Goal: Use online tool/utility: Use online tool/utility

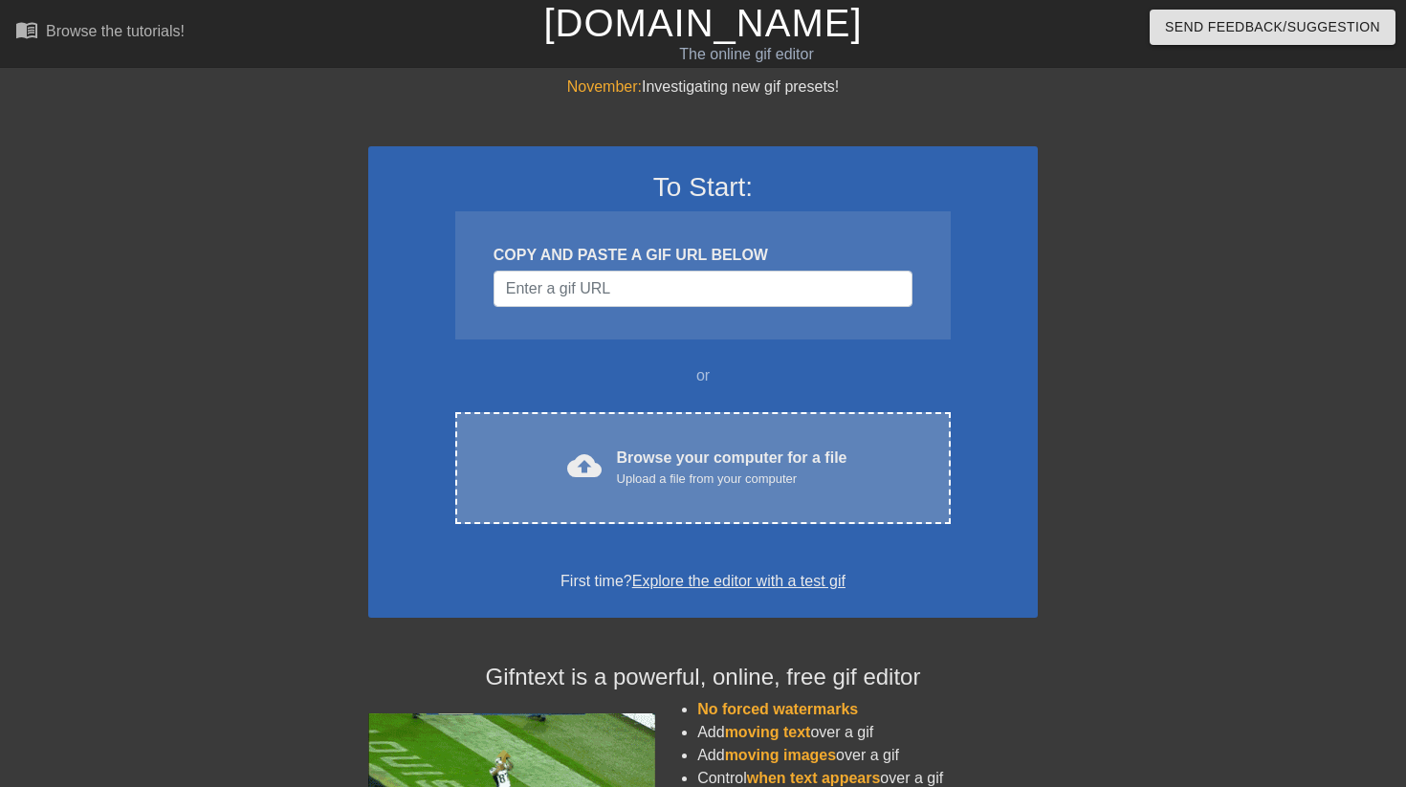
click at [710, 436] on div "cloud_upload Browse your computer for a file Upload a file from your computer C…" at bounding box center [702, 468] width 495 height 112
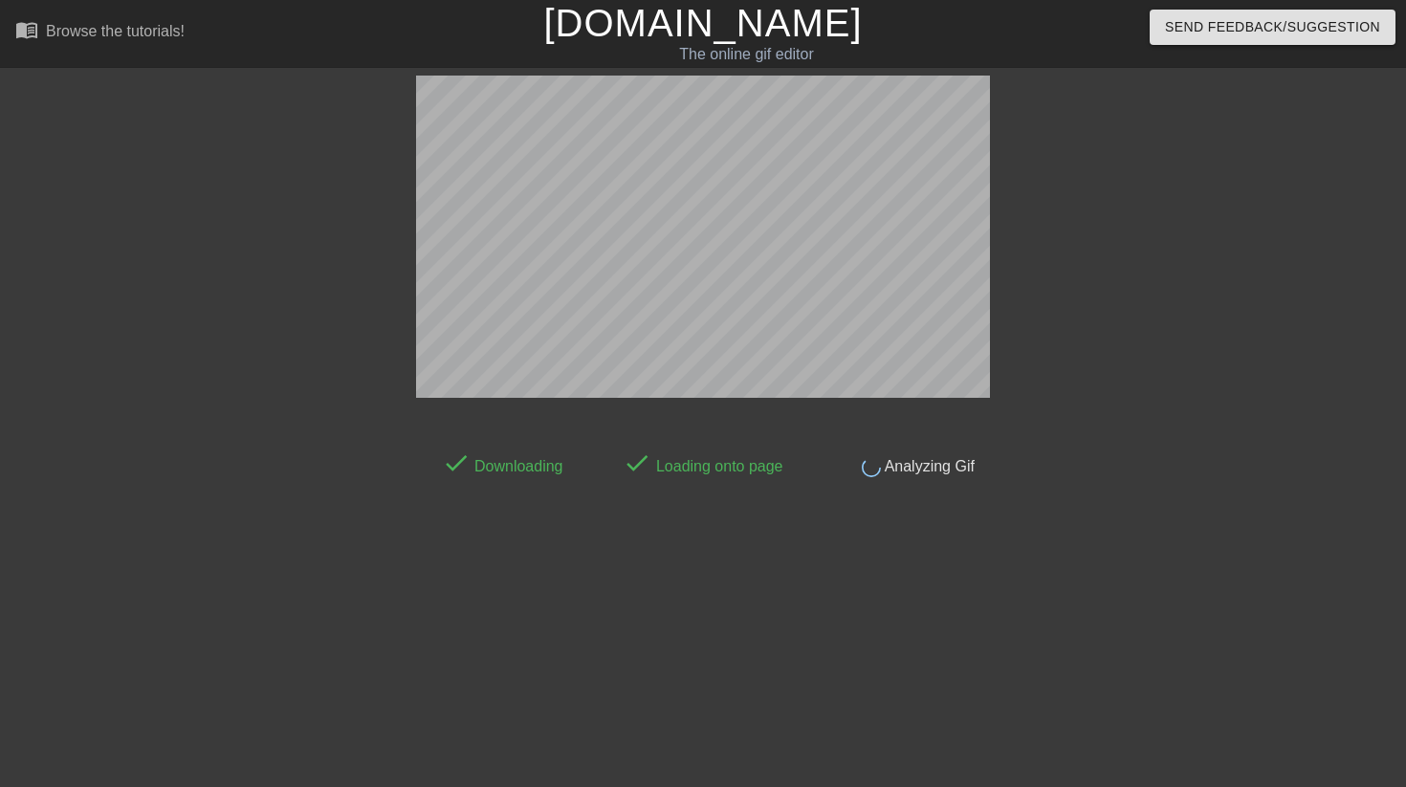
scroll to position [47, 0]
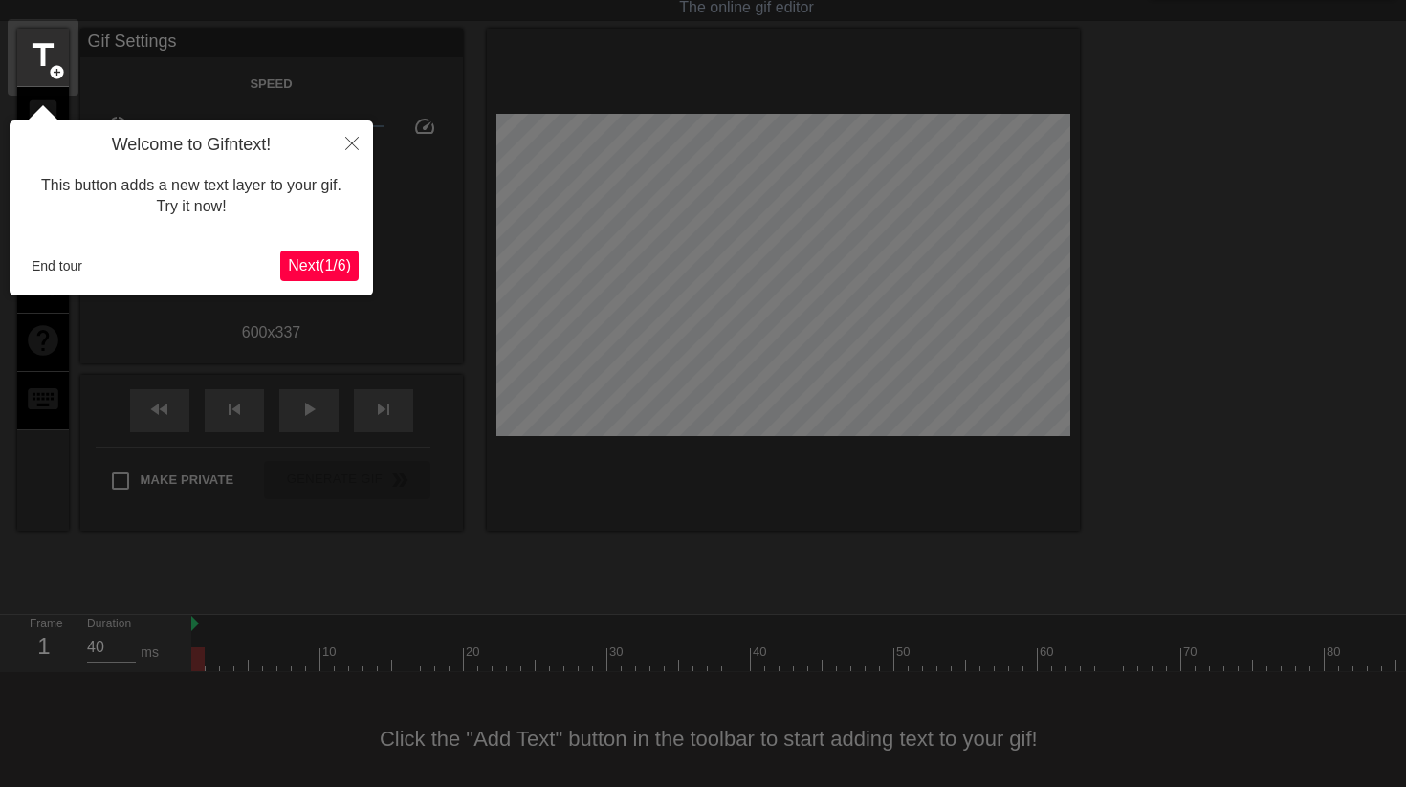
click at [306, 255] on button "Next ( 1 / 6 )" at bounding box center [319, 266] width 78 height 31
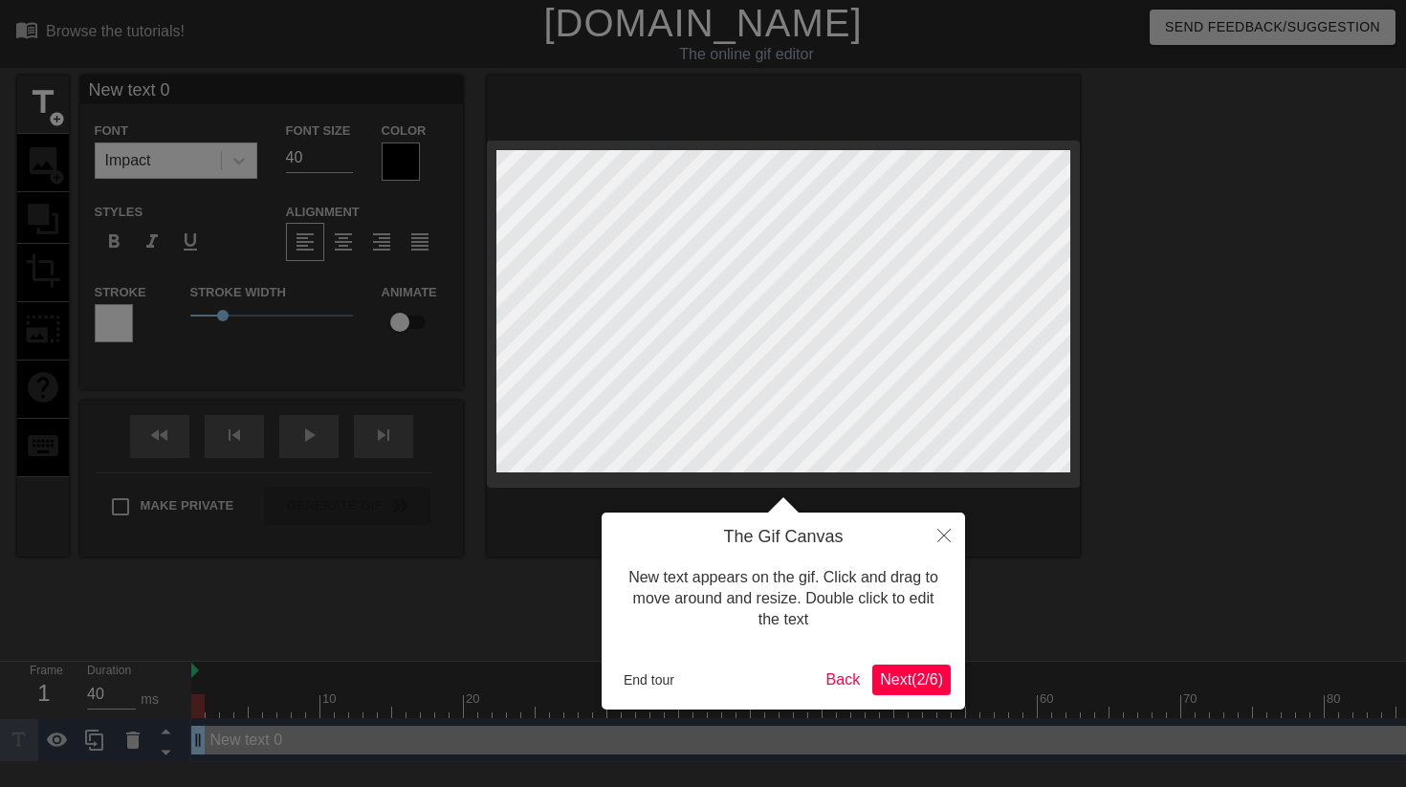
click at [880, 678] on span "Next ( 2 / 6 )" at bounding box center [911, 679] width 63 height 16
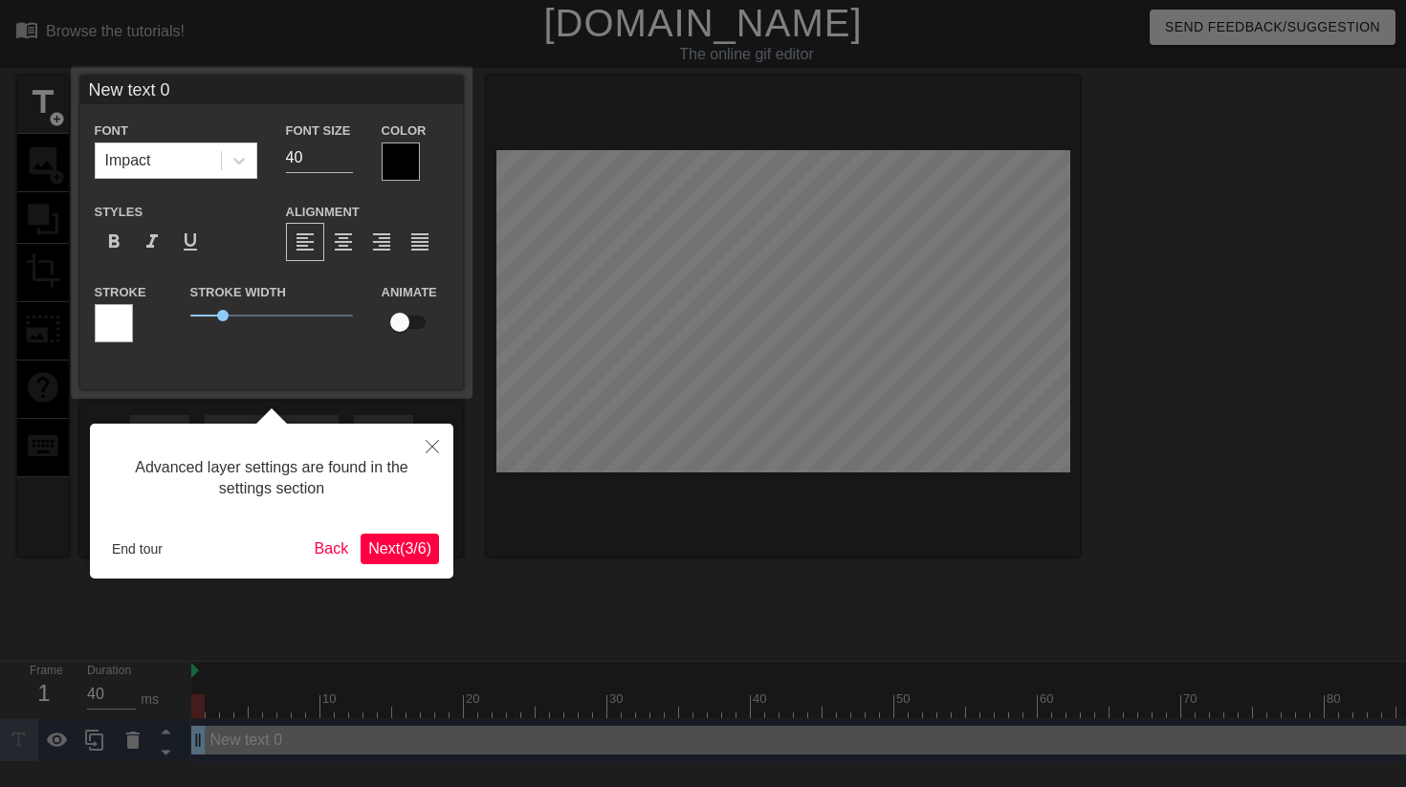
click at [427, 547] on span "Next ( 3 / 6 )" at bounding box center [399, 548] width 63 height 16
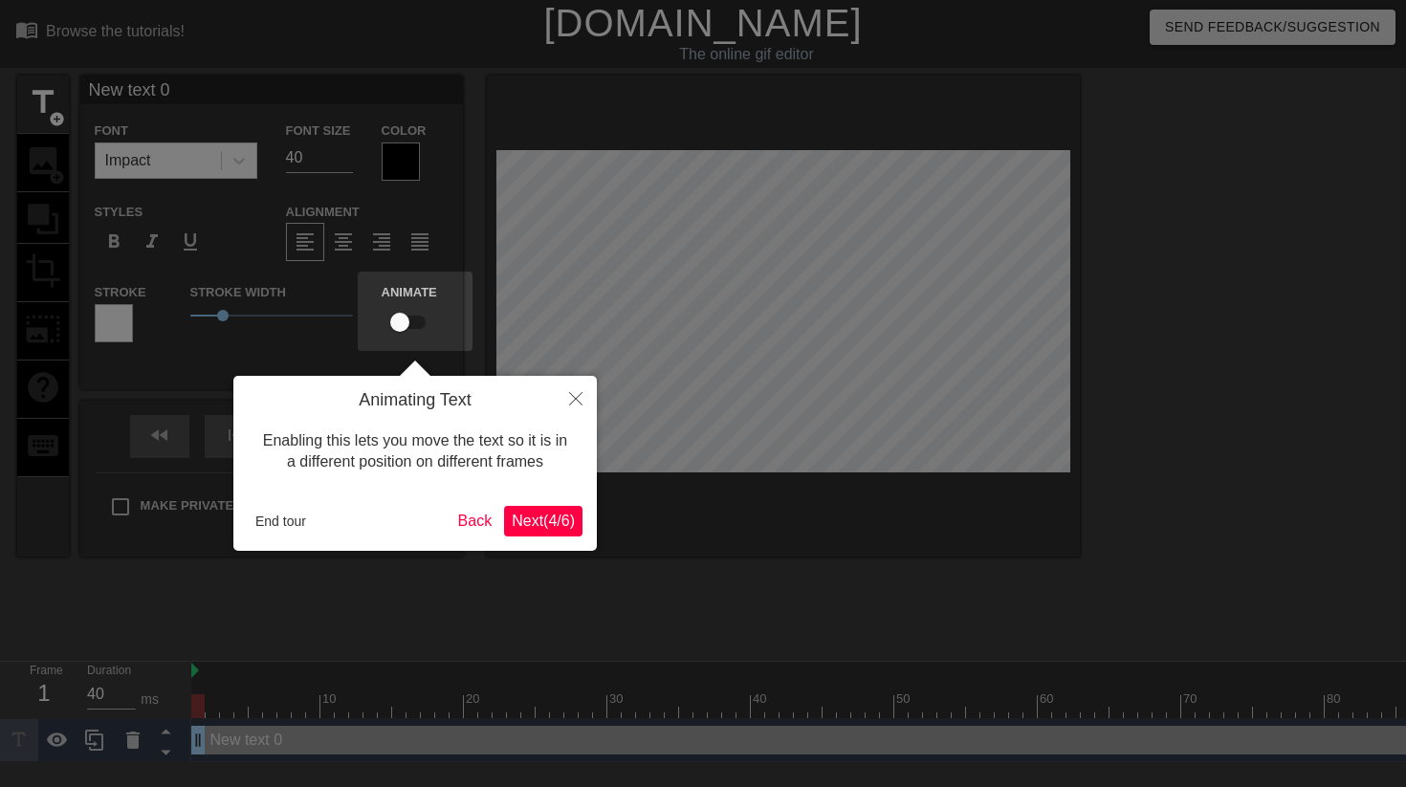
click at [568, 526] on span "Next ( 4 / 6 )" at bounding box center [543, 521] width 63 height 16
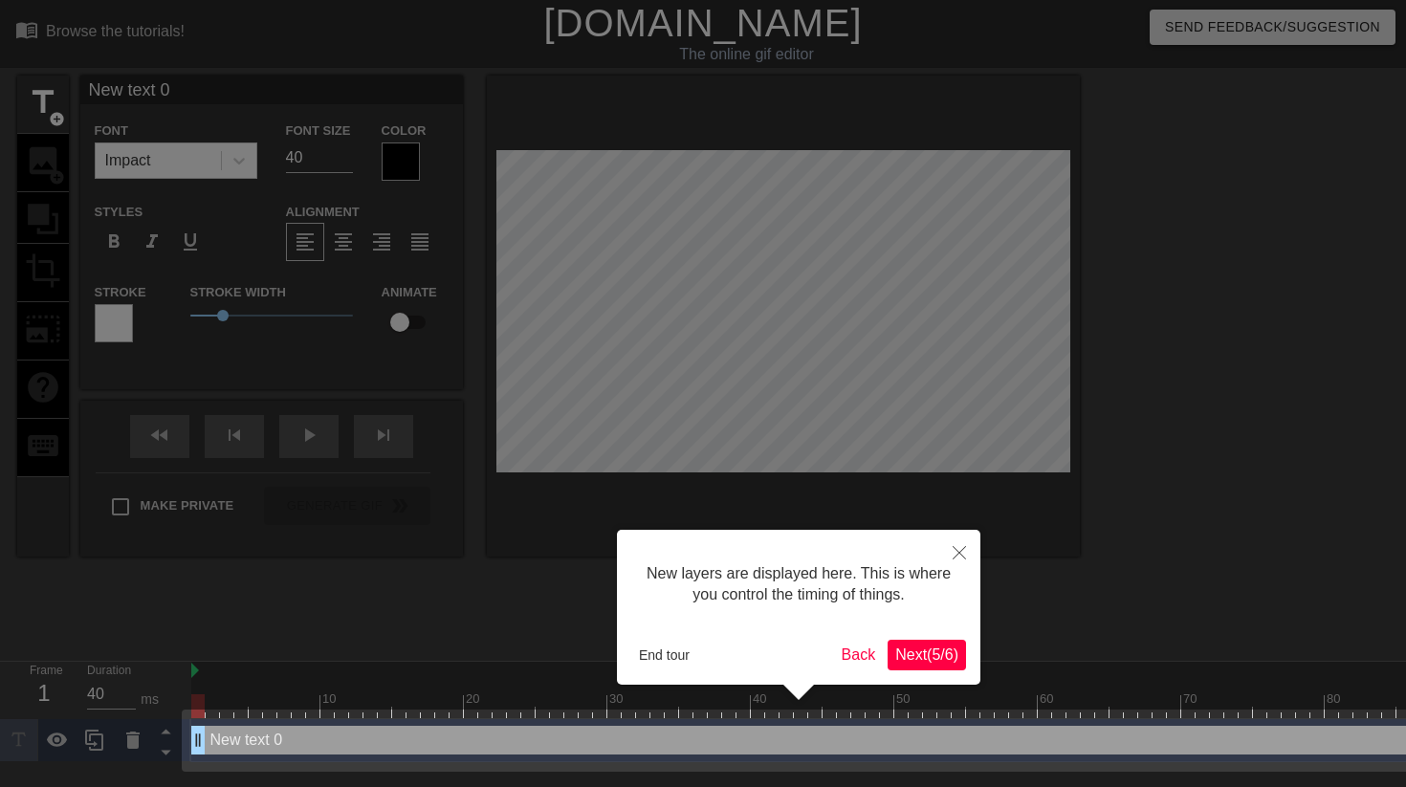
click at [938, 658] on span "Next ( 5 / 6 )" at bounding box center [926, 654] width 63 height 16
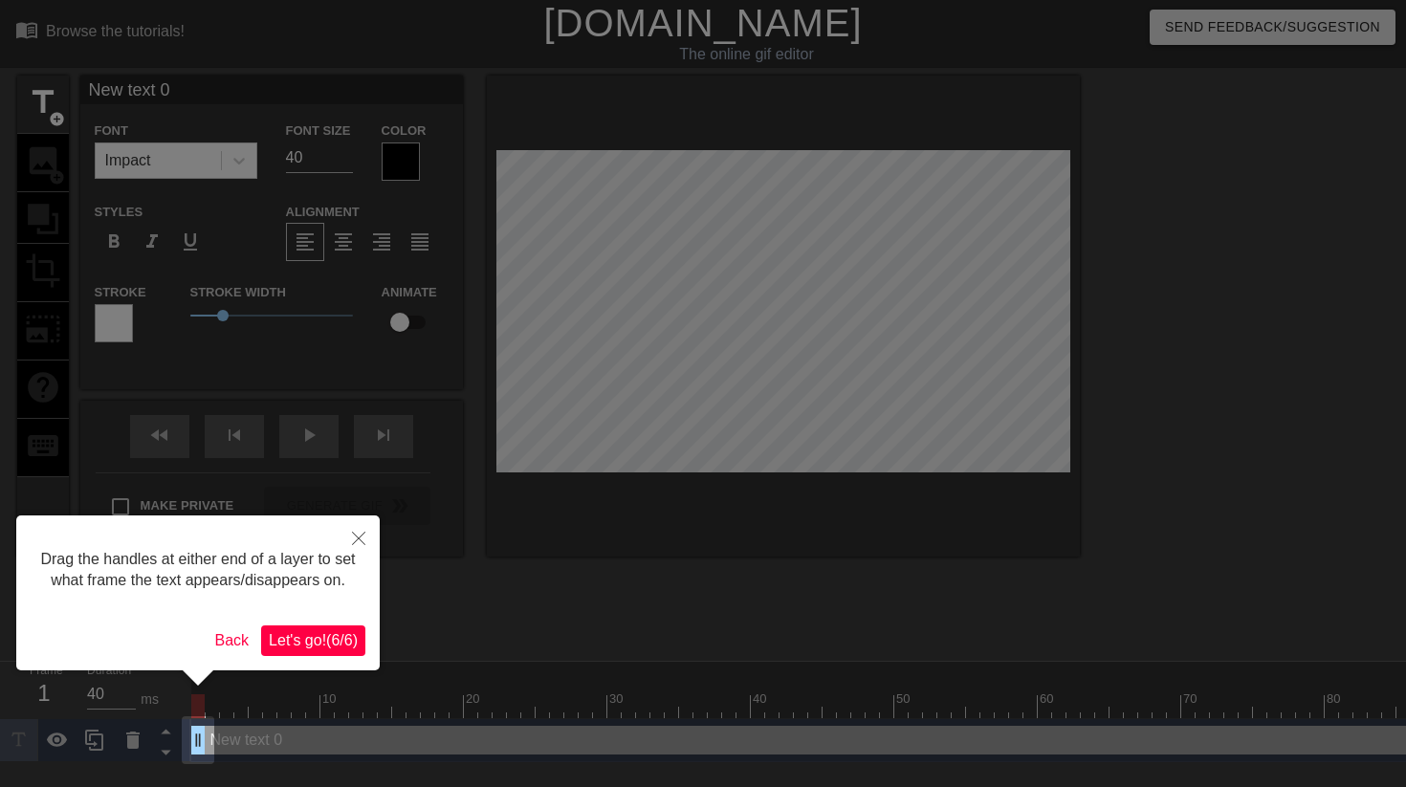
click at [318, 648] on span "Let's go! ( 6 / 6 )" at bounding box center [313, 640] width 89 height 16
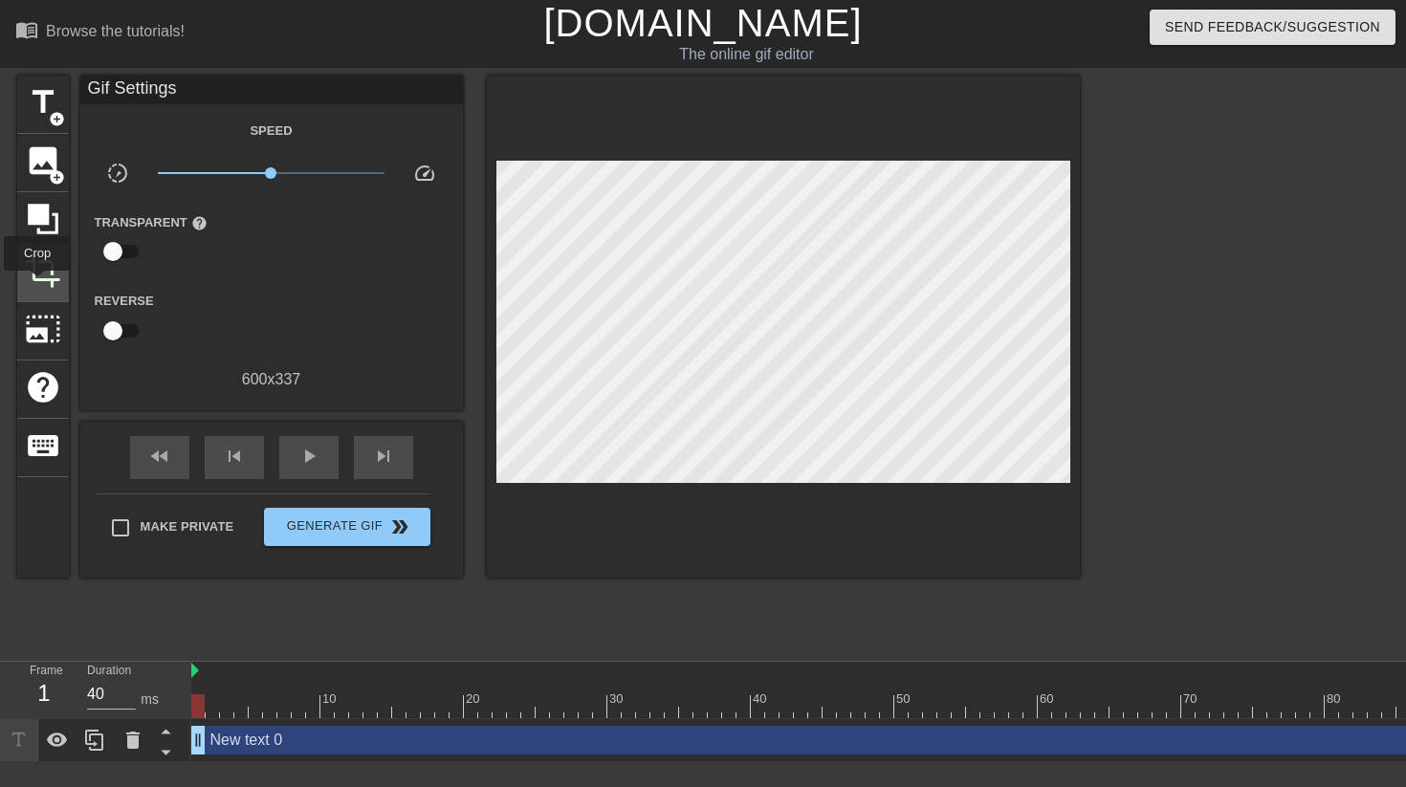
click at [38, 284] on span "crop" at bounding box center [43, 270] width 36 height 36
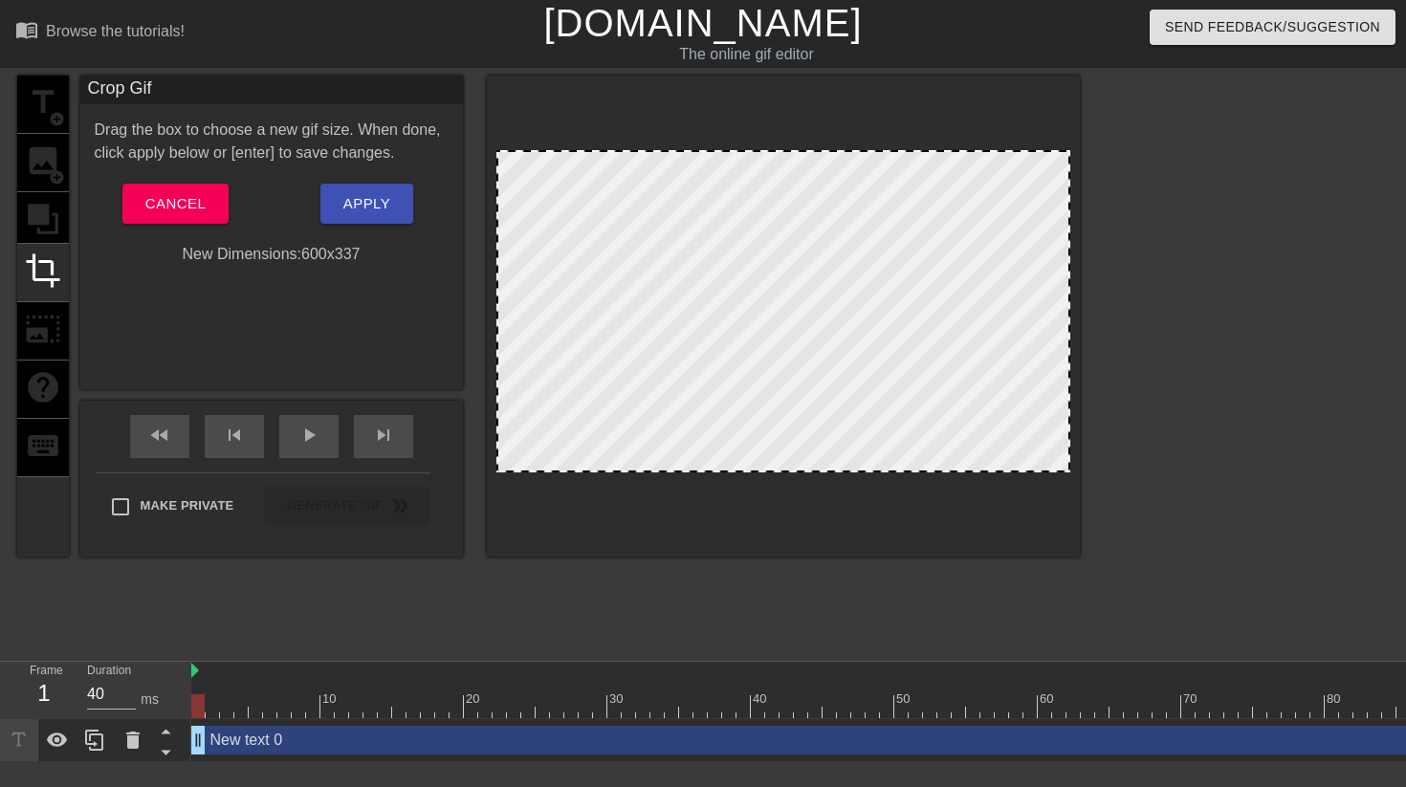
drag, startPoint x: 780, startPoint y: 152, endPoint x: 777, endPoint y: 120, distance: 32.6
click at [778, 120] on div at bounding box center [783, 316] width 593 height 481
drag, startPoint x: 1062, startPoint y: 467, endPoint x: 1071, endPoint y: 493, distance: 28.1
click at [1071, 493] on div at bounding box center [783, 316] width 593 height 481
drag, startPoint x: 499, startPoint y: 471, endPoint x: 480, endPoint y: 491, distance: 27.0
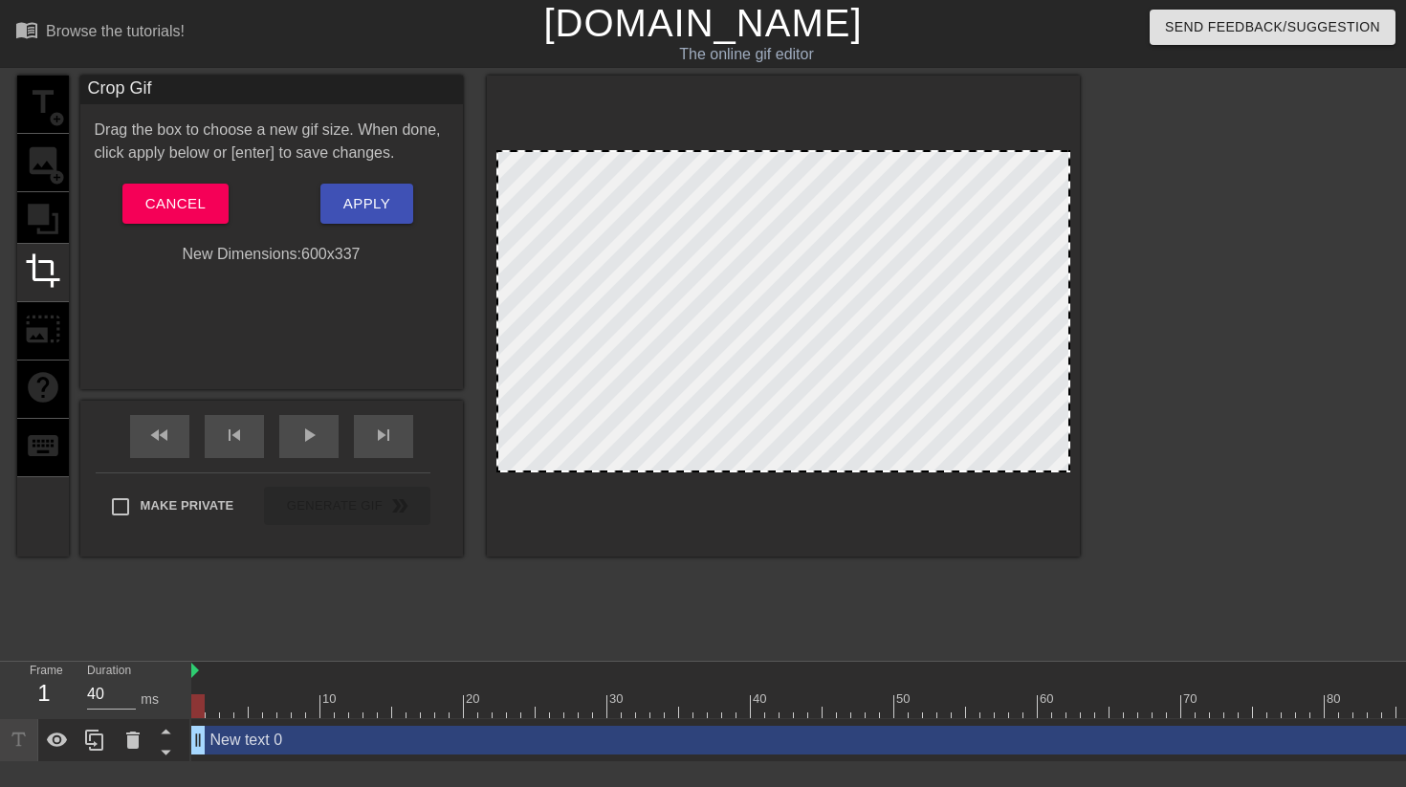
click at [480, 491] on div "title add_circle image add_circle crop photo_size_select_large help keyboard Cr…" at bounding box center [548, 316] width 1062 height 481
drag, startPoint x: 622, startPoint y: 331, endPoint x: 503, endPoint y: 516, distance: 220.2
click at [503, 505] on div at bounding box center [783, 316] width 593 height 481
click at [43, 306] on div "title add_circle image add_circle crop photo_size_select_large help keyboard" at bounding box center [43, 316] width 52 height 481
click at [43, 332] on div "title add_circle image add_circle crop photo_size_select_large help keyboard" at bounding box center [43, 316] width 52 height 481
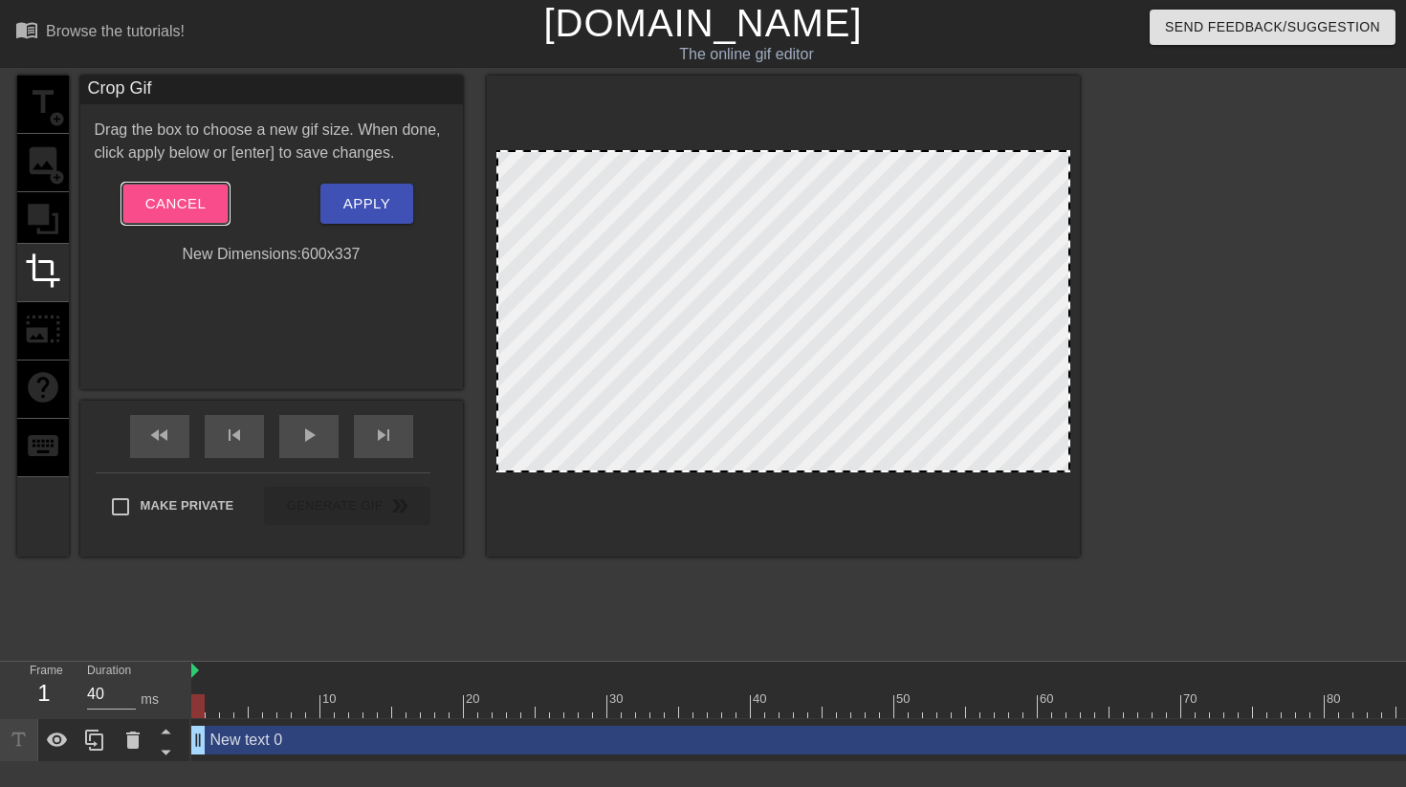
click at [164, 210] on span "Cancel" at bounding box center [175, 203] width 60 height 25
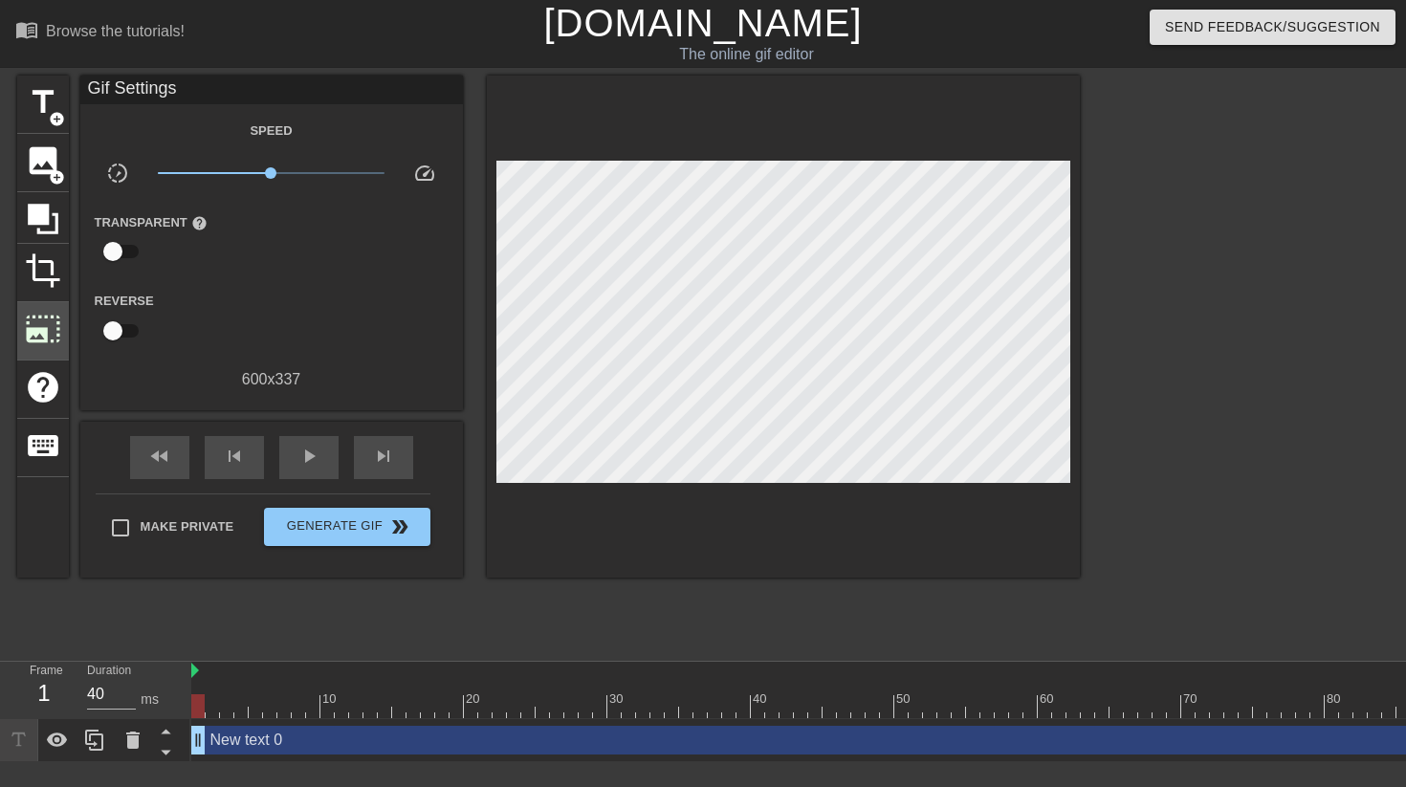
click at [62, 316] on div "photo_size_select_large" at bounding box center [43, 331] width 52 height 58
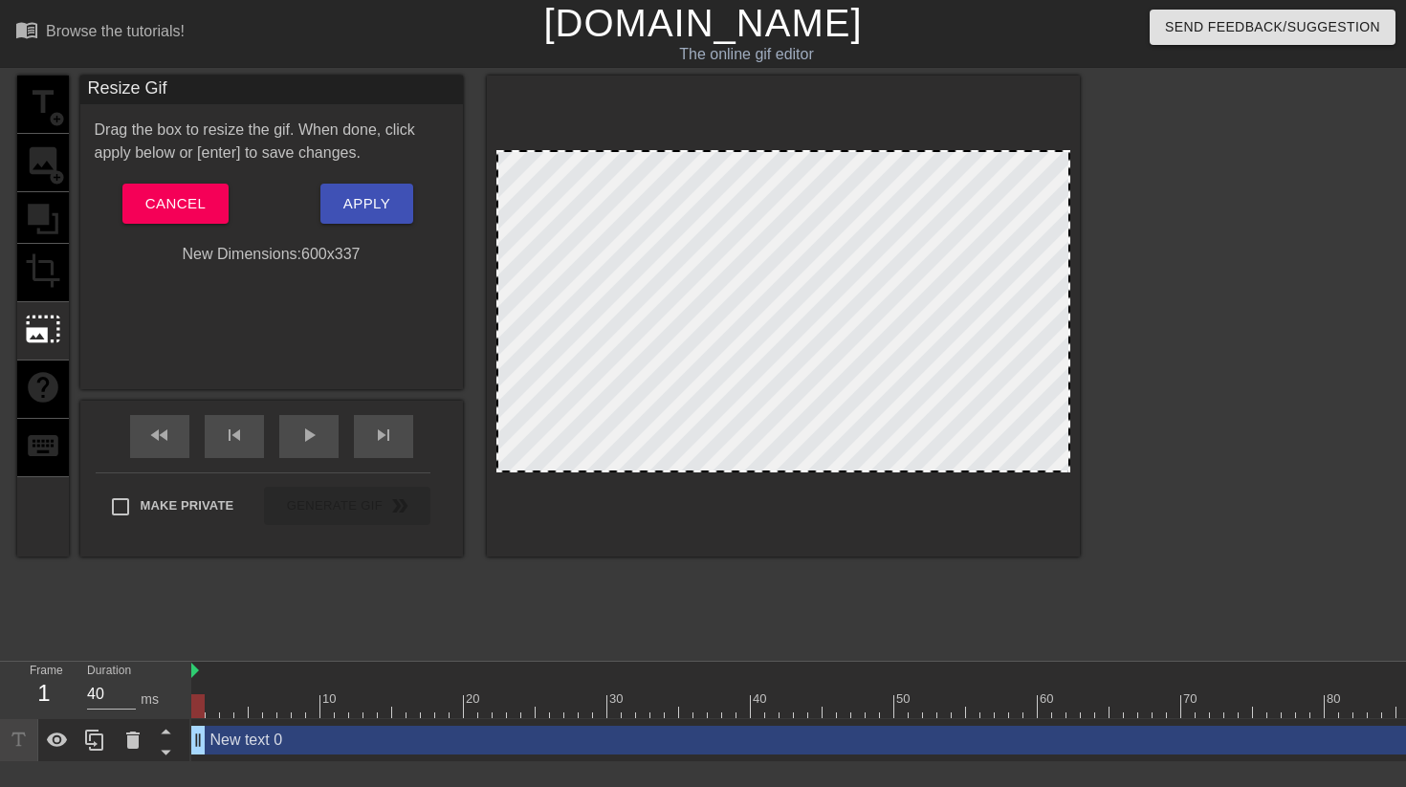
drag, startPoint x: 500, startPoint y: 154, endPoint x: 537, endPoint y: 169, distance: 39.4
click at [538, 170] on div at bounding box center [783, 311] width 574 height 322
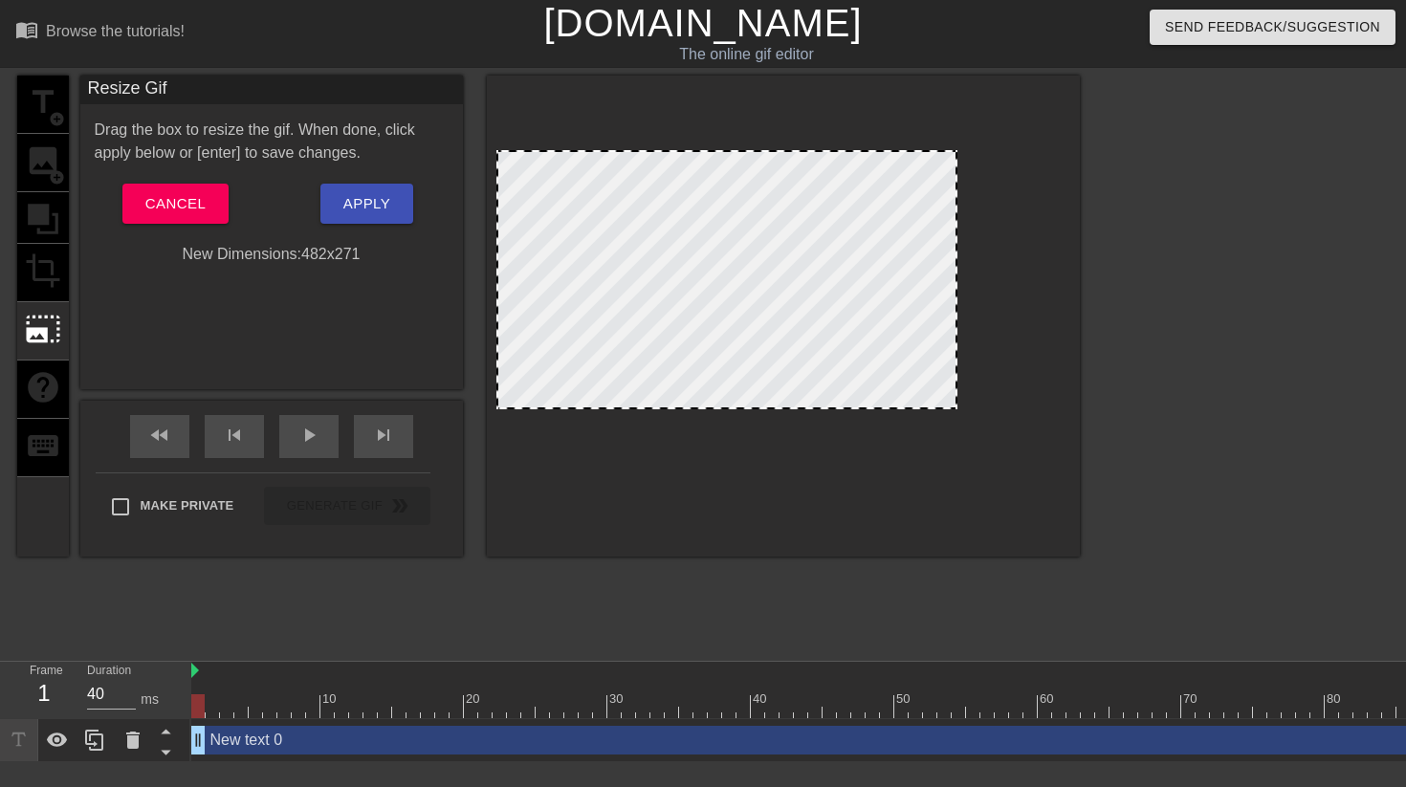
drag, startPoint x: 501, startPoint y: 469, endPoint x: 559, endPoint y: 397, distance: 92.5
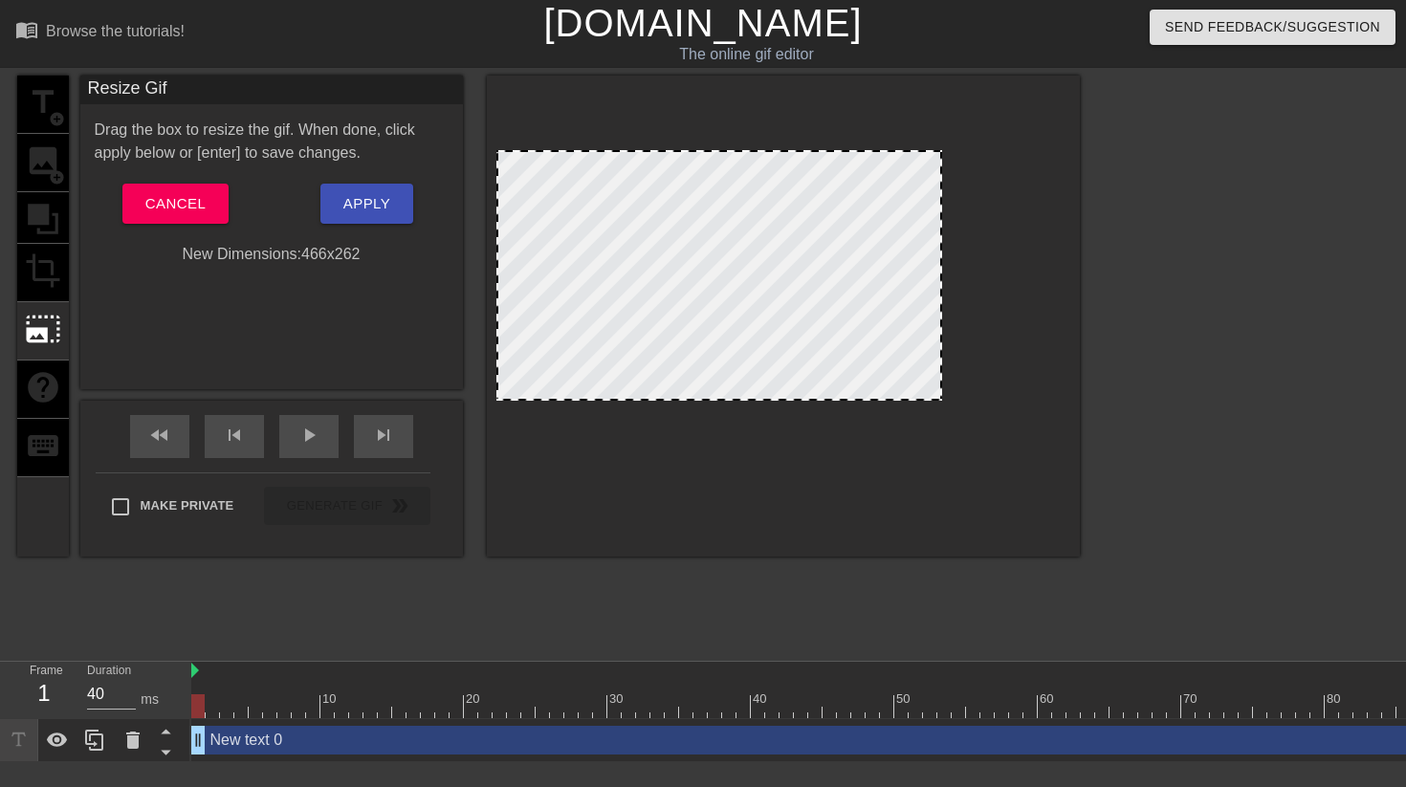
drag, startPoint x: 617, startPoint y: 340, endPoint x: 690, endPoint y: 389, distance: 87.5
click at [690, 389] on div at bounding box center [719, 275] width 446 height 251
click at [724, 174] on div at bounding box center [719, 275] width 446 height 251
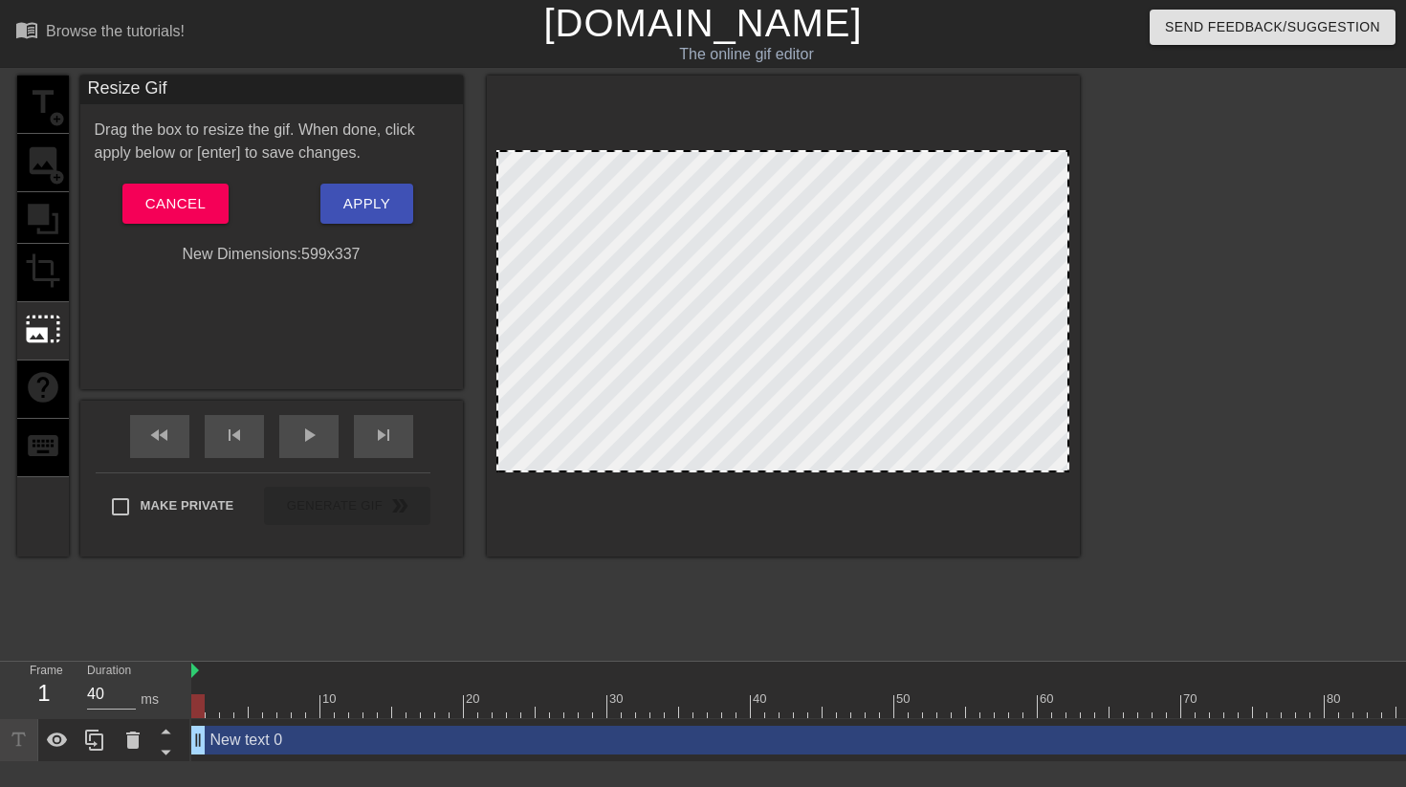
drag, startPoint x: 934, startPoint y: 399, endPoint x: 1153, endPoint y: 530, distance: 255.2
click at [1154, 533] on div "title add_circle image add_circle crop photo_size_select_large help keyboard Re…" at bounding box center [703, 363] width 1406 height 574
click at [1032, 541] on div at bounding box center [783, 316] width 593 height 481
click at [720, 176] on div at bounding box center [782, 311] width 573 height 322
click at [189, 197] on span "Cancel" at bounding box center [175, 203] width 60 height 25
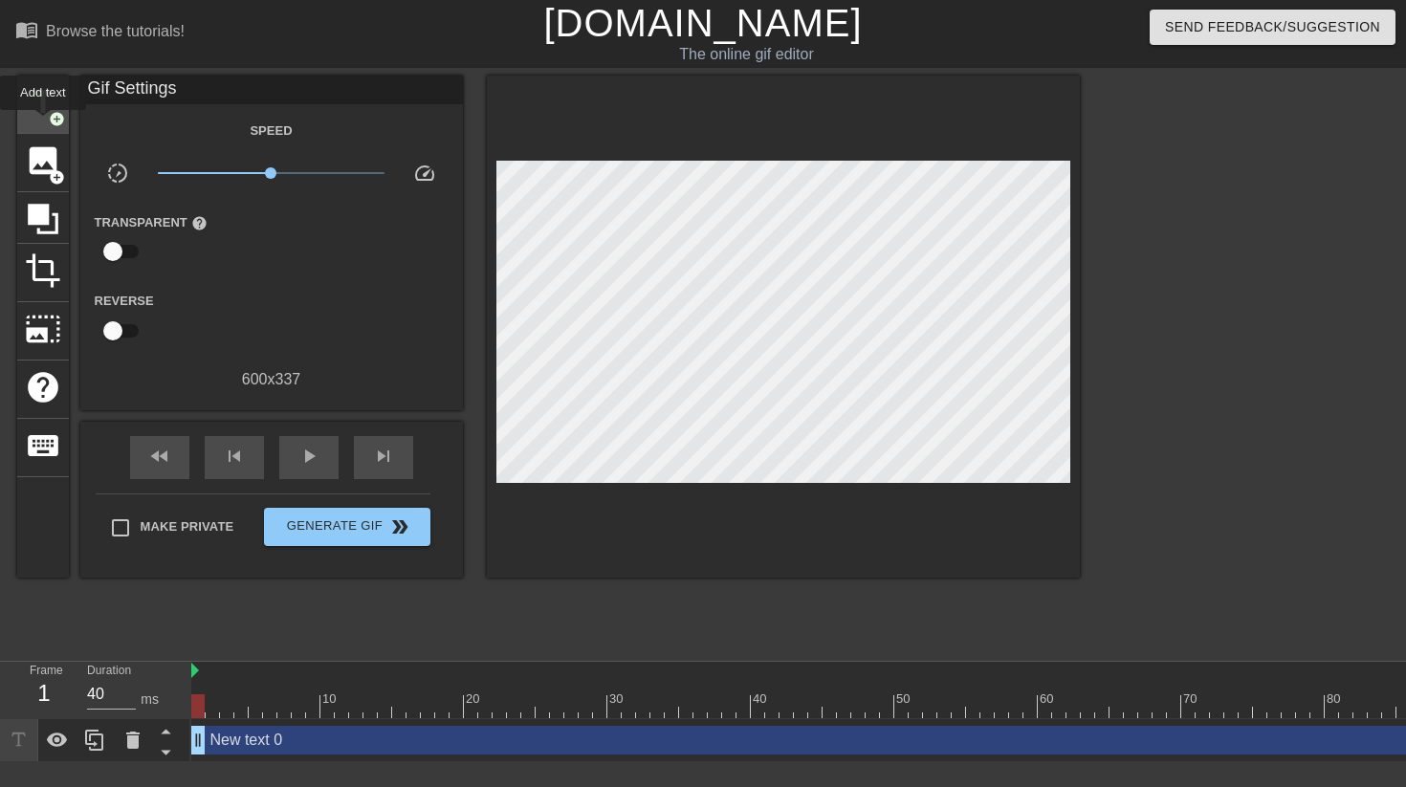
click at [37, 115] on span "title" at bounding box center [43, 102] width 36 height 36
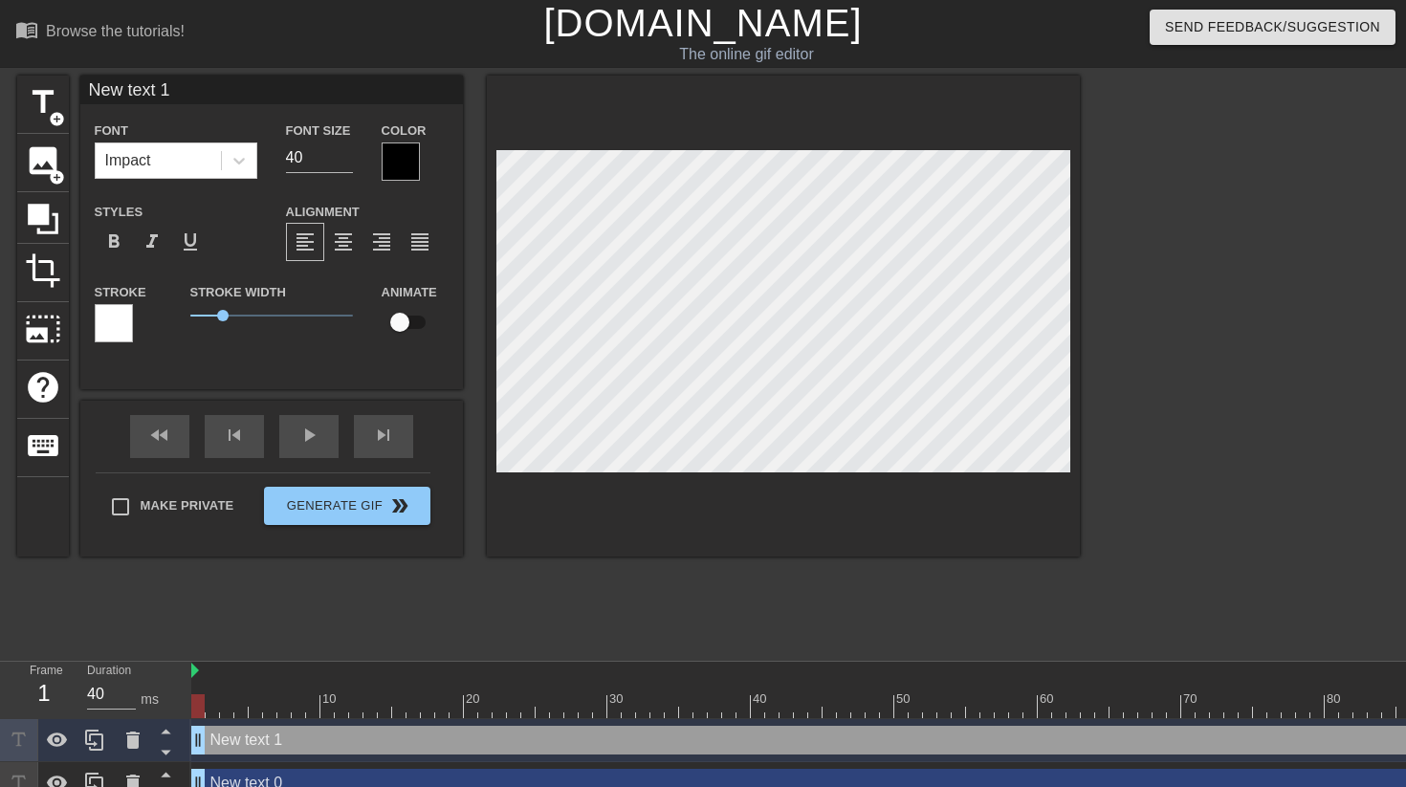
type input "New text 0"
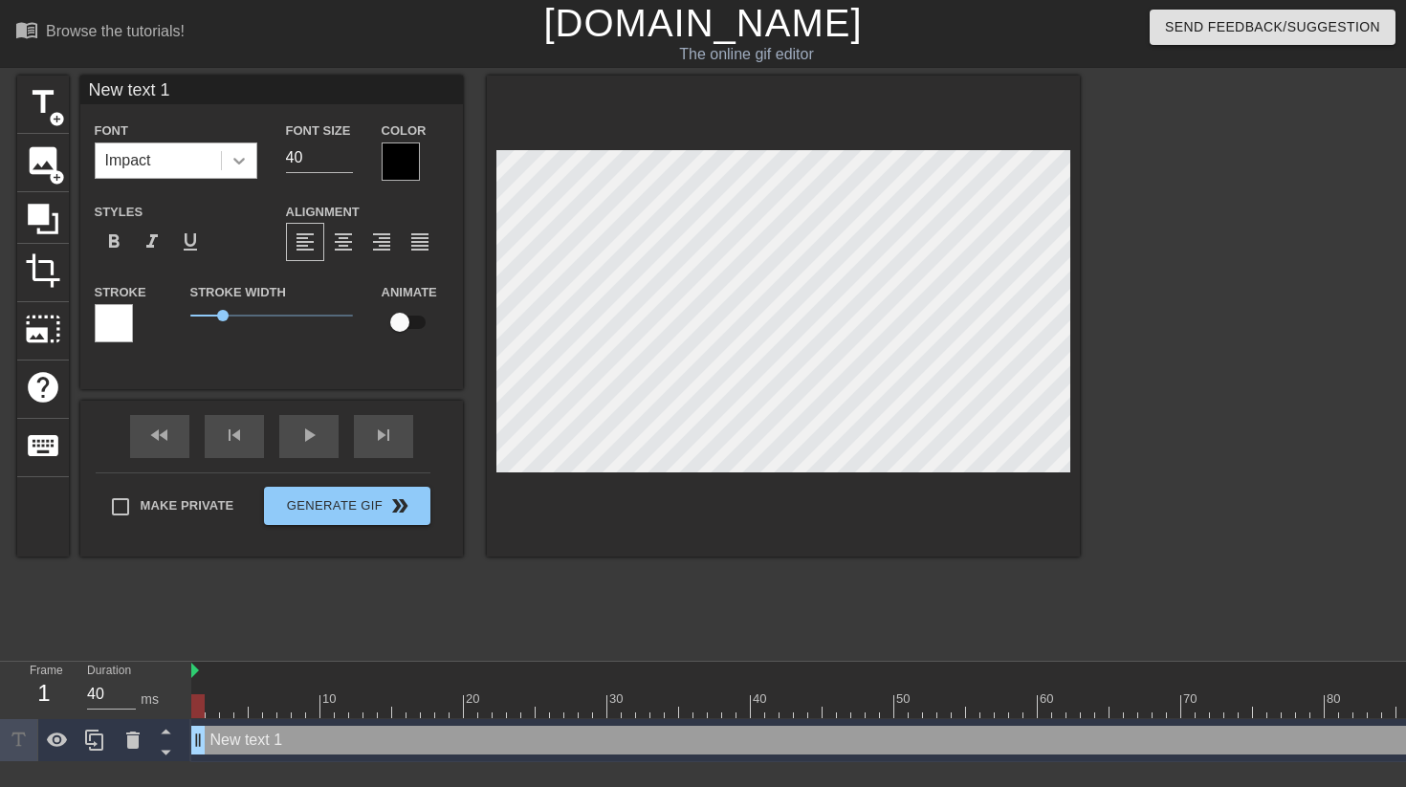
click at [244, 162] on icon at bounding box center [239, 160] width 19 height 19
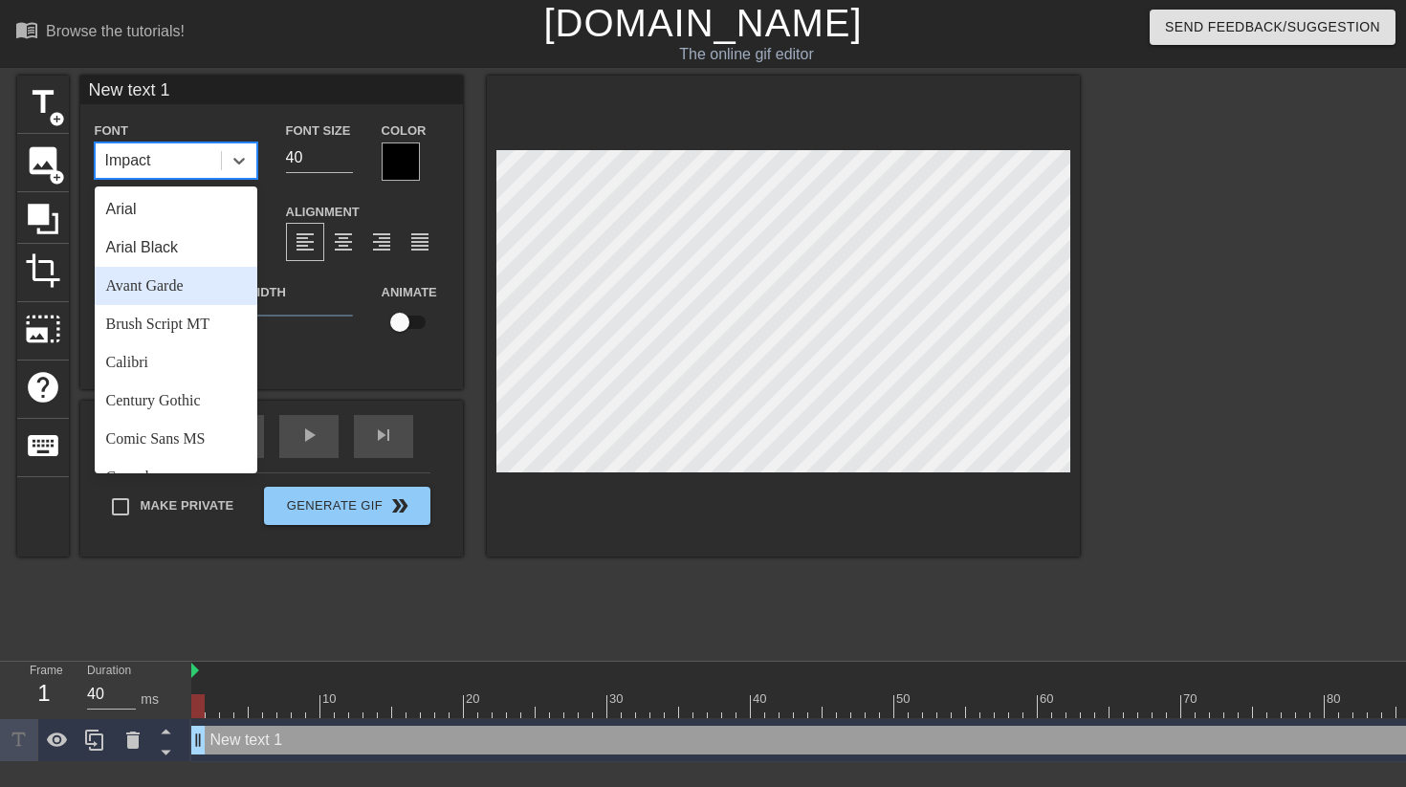
click at [190, 281] on div "Avant Garde" at bounding box center [176, 286] width 163 height 38
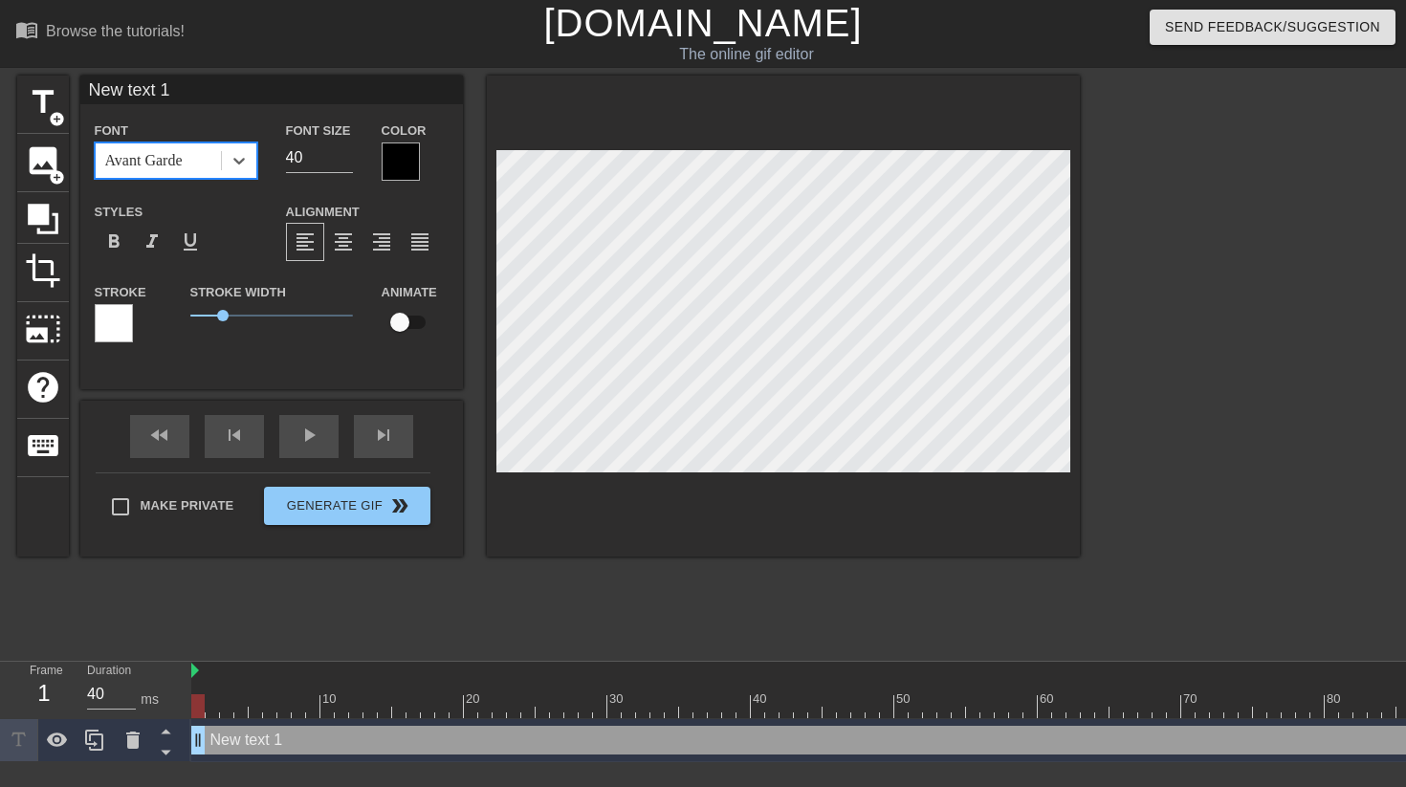
click at [123, 327] on div at bounding box center [114, 323] width 38 height 38
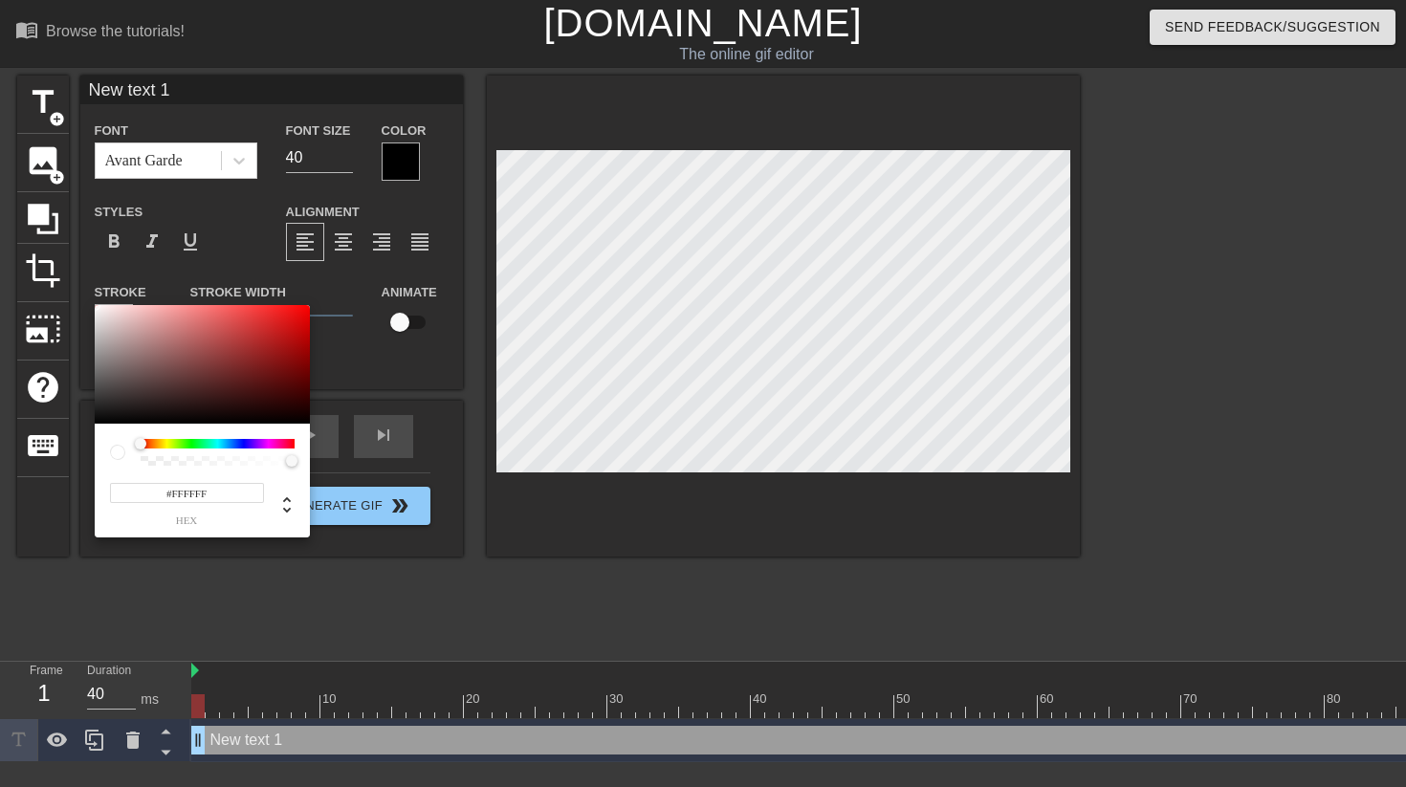
type input "255"
type input "0"
drag, startPoint x: 294, startPoint y: 461, endPoint x: 82, endPoint y: 454, distance: 211.5
click at [82, 454] on div "255 r 255 g 255 b 0 a" at bounding box center [703, 393] width 1406 height 787
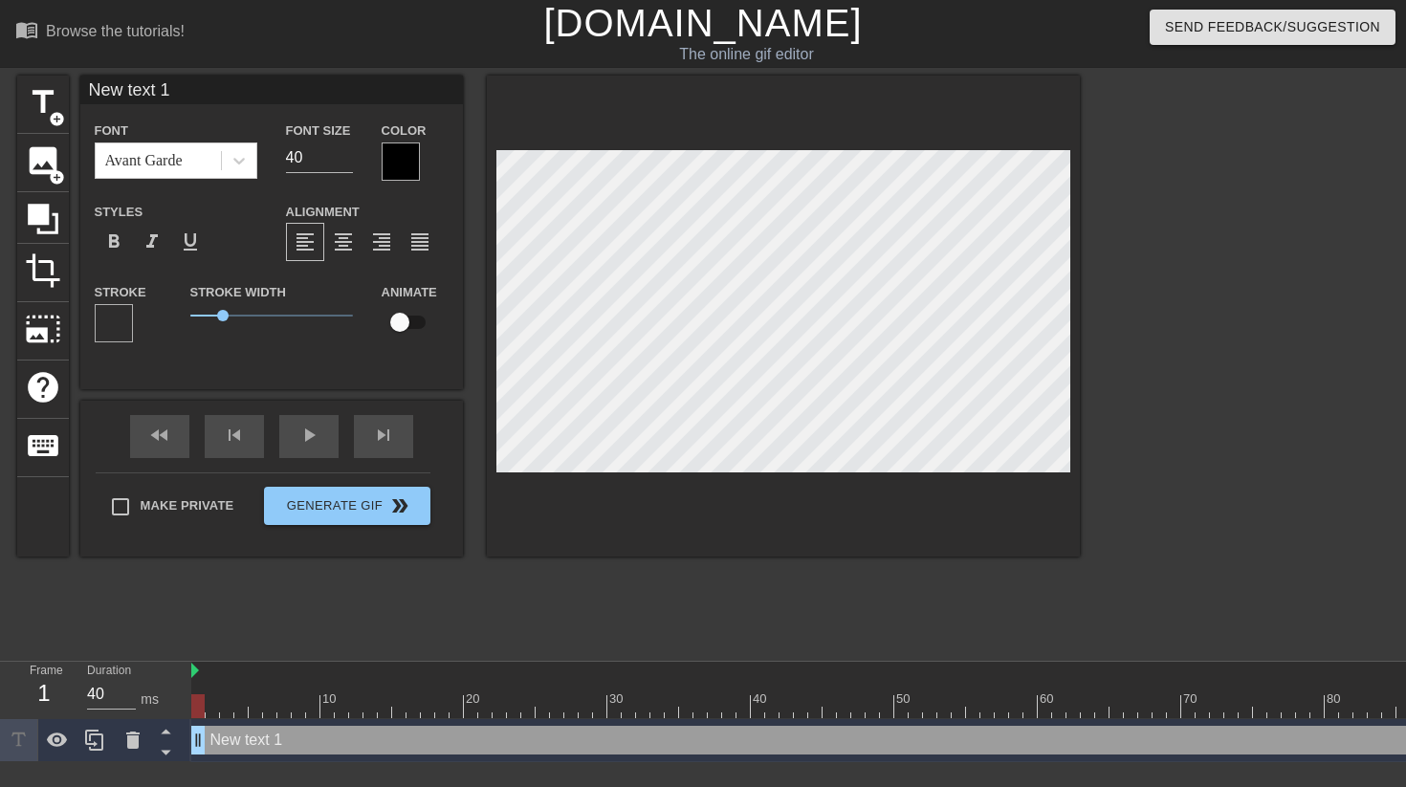
click at [407, 173] on div at bounding box center [401, 161] width 38 height 38
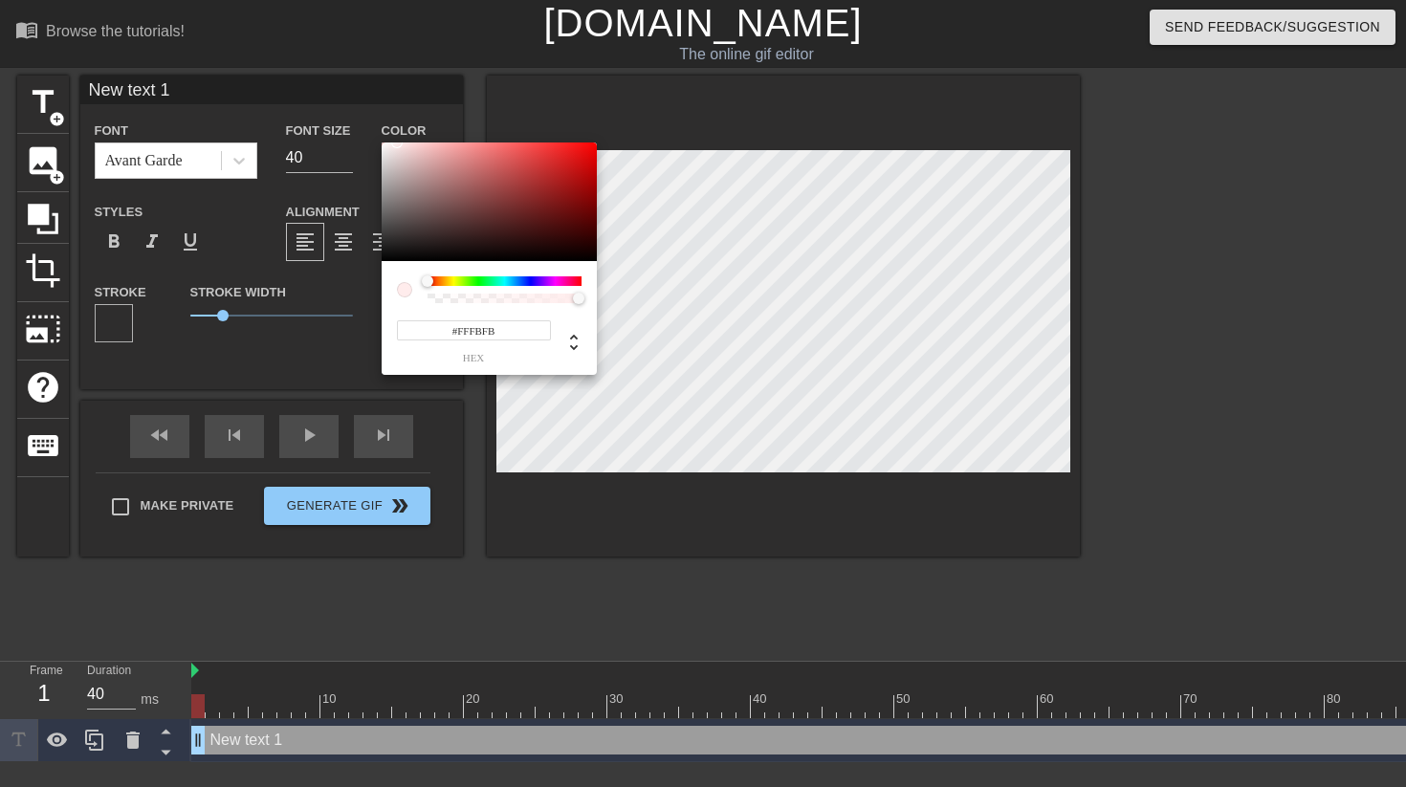
type input "#FFFFFF"
drag, startPoint x: 476, startPoint y: 221, endPoint x: 332, endPoint y: 97, distance: 190.5
click at [332, 97] on div "#FFFFFF hex" at bounding box center [703, 393] width 1406 height 787
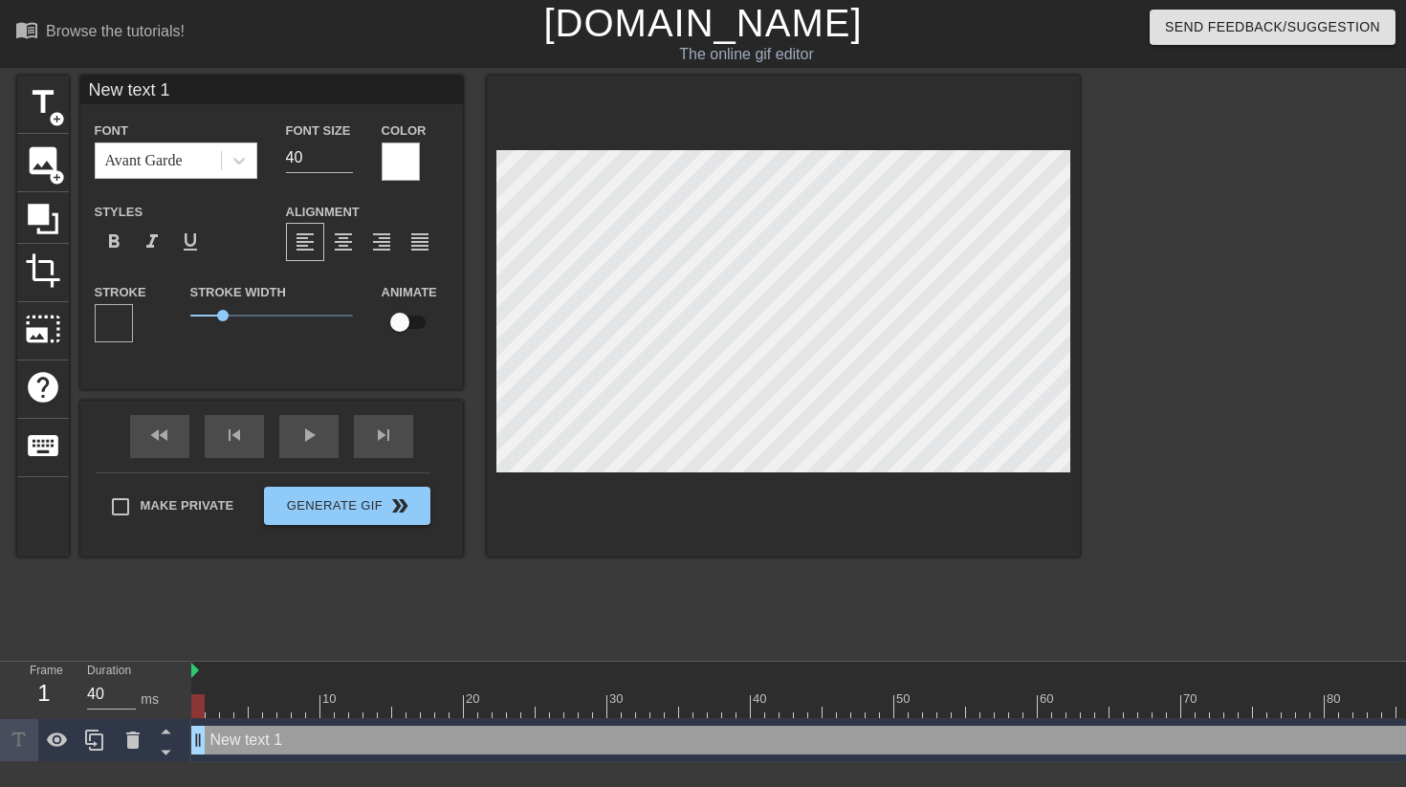
type input "When the probate app is rejected for the 3rd time bc you formatted a date wrong"
type textarea "When the probate app is rejected for the 3rd time bc you formatted a date wrong"
click at [334, 157] on input "40" at bounding box center [319, 157] width 67 height 31
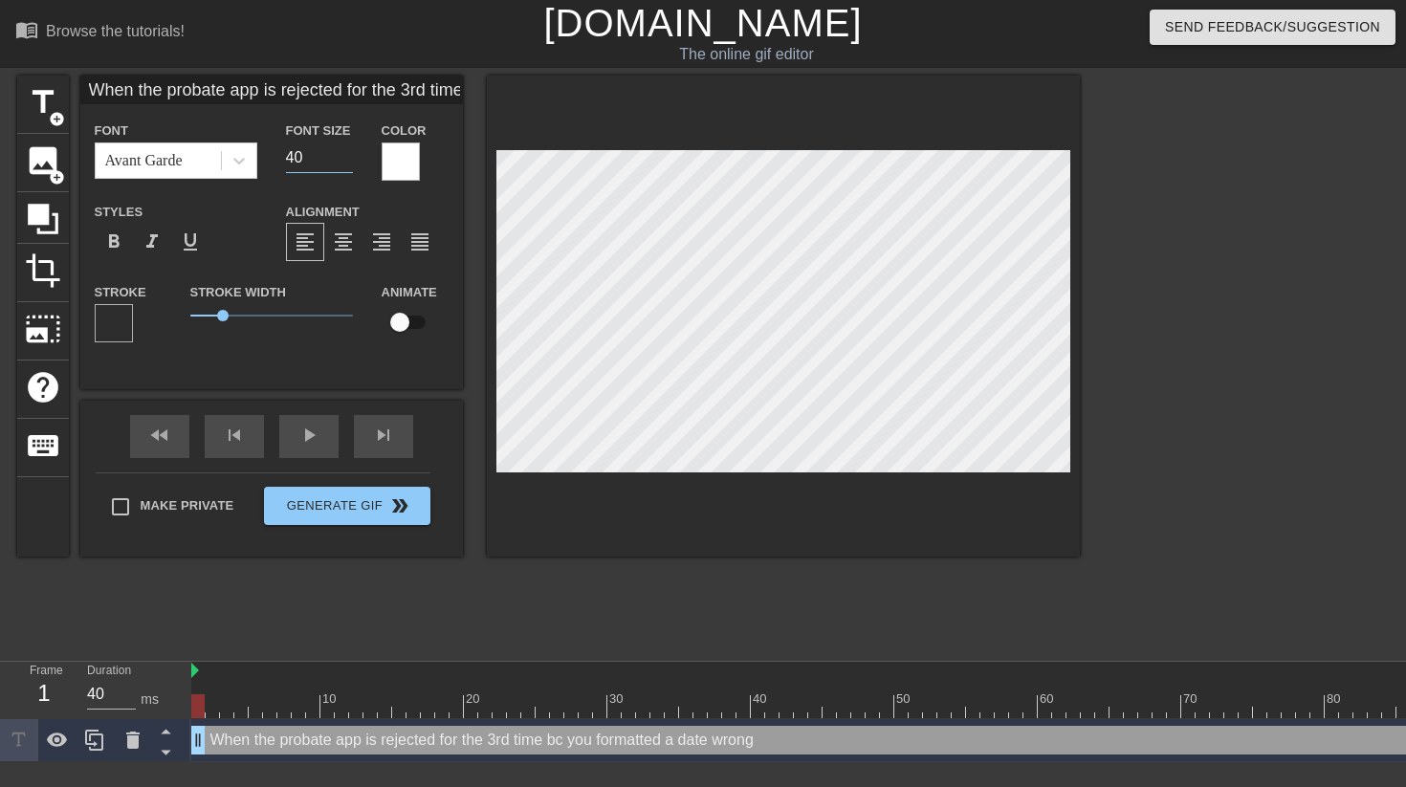
click at [334, 157] on input "40" at bounding box center [319, 157] width 67 height 31
type input "When the probate app is rejected for the 3rd time bc you formatted a date wrong"
type input "2"
type input "When the probate app is rejected for the 3rd time bc you formatted a date wrong"
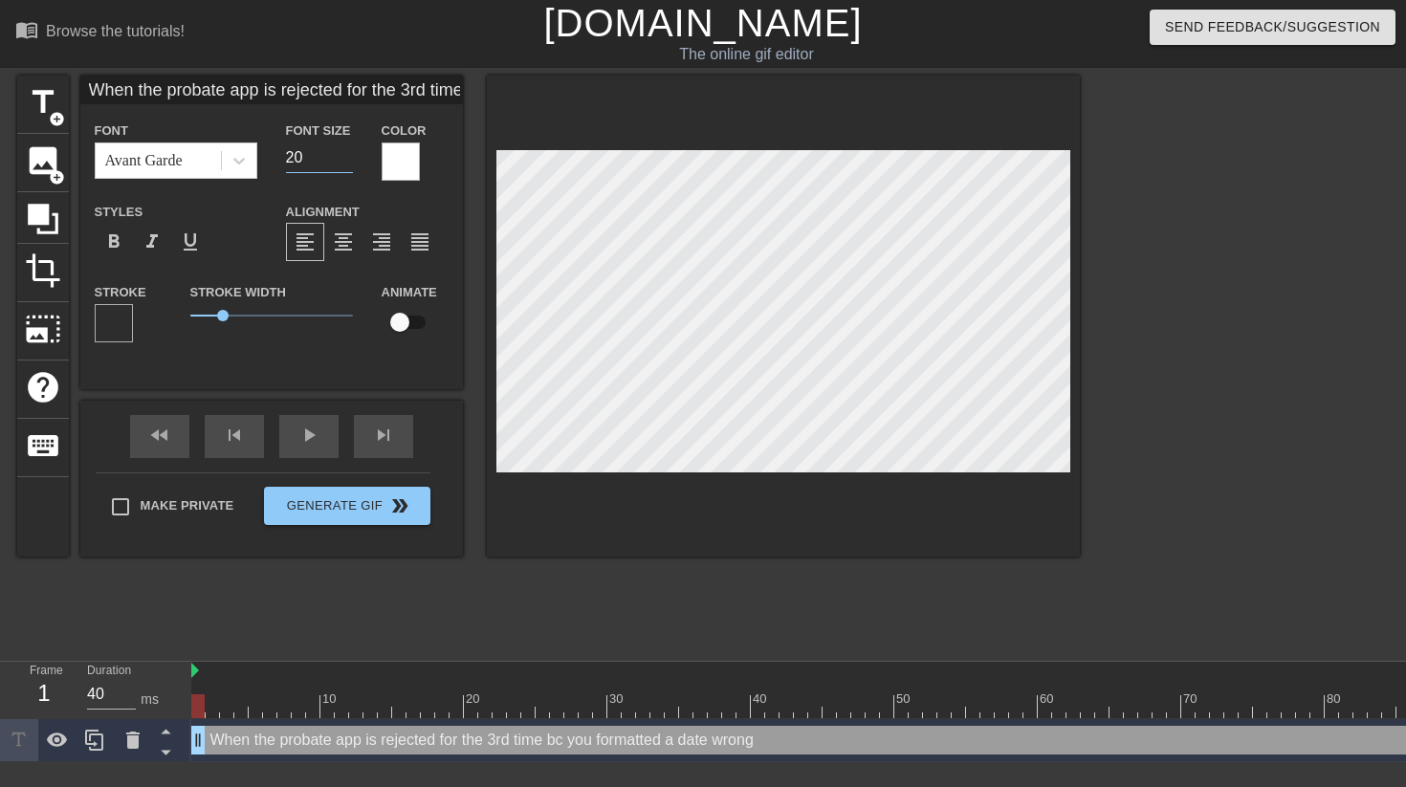
type input "20"
type input "When the probate app is rejected for the 3rd time bc you formatted a date wrong"
type textarea "When the probate app is rejected for the 3rd time bc you formatted a date wrong"
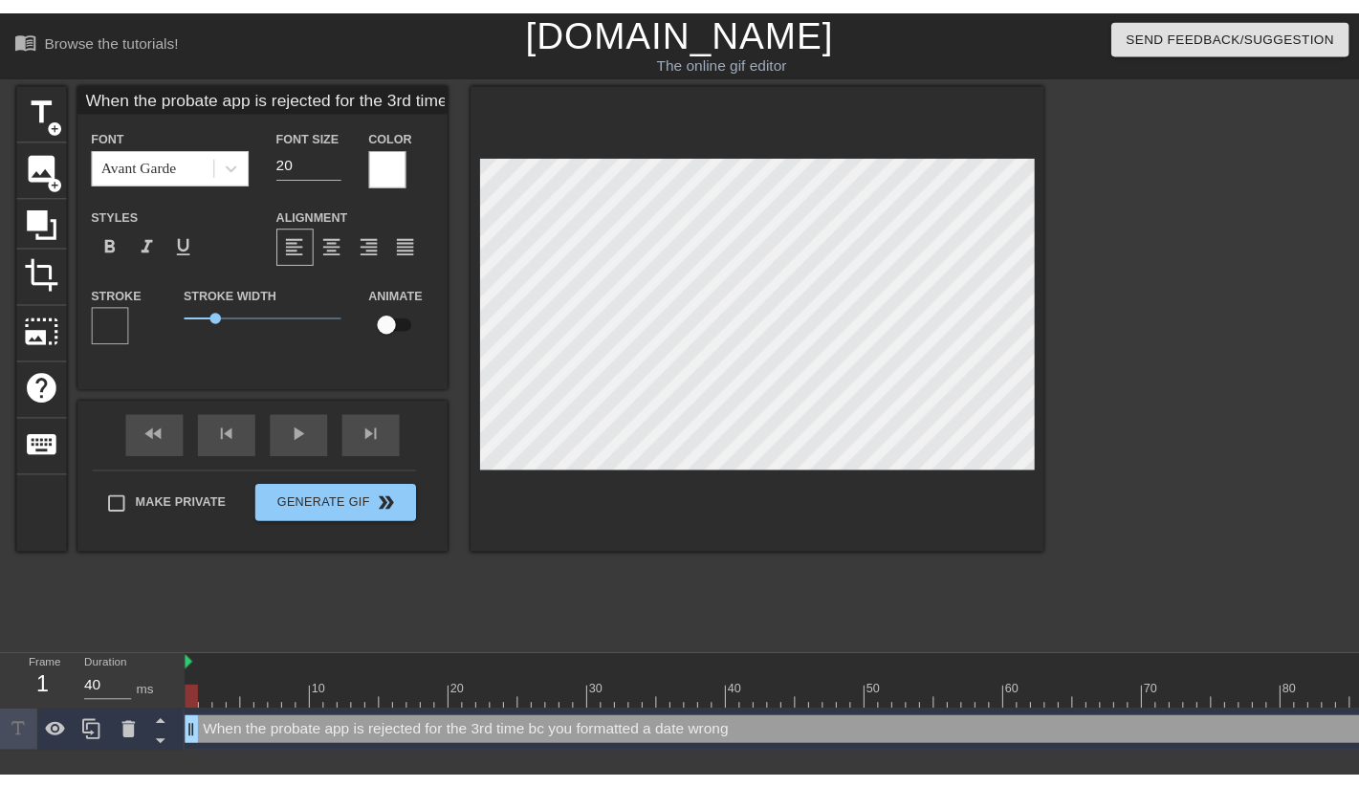
scroll to position [3, 0]
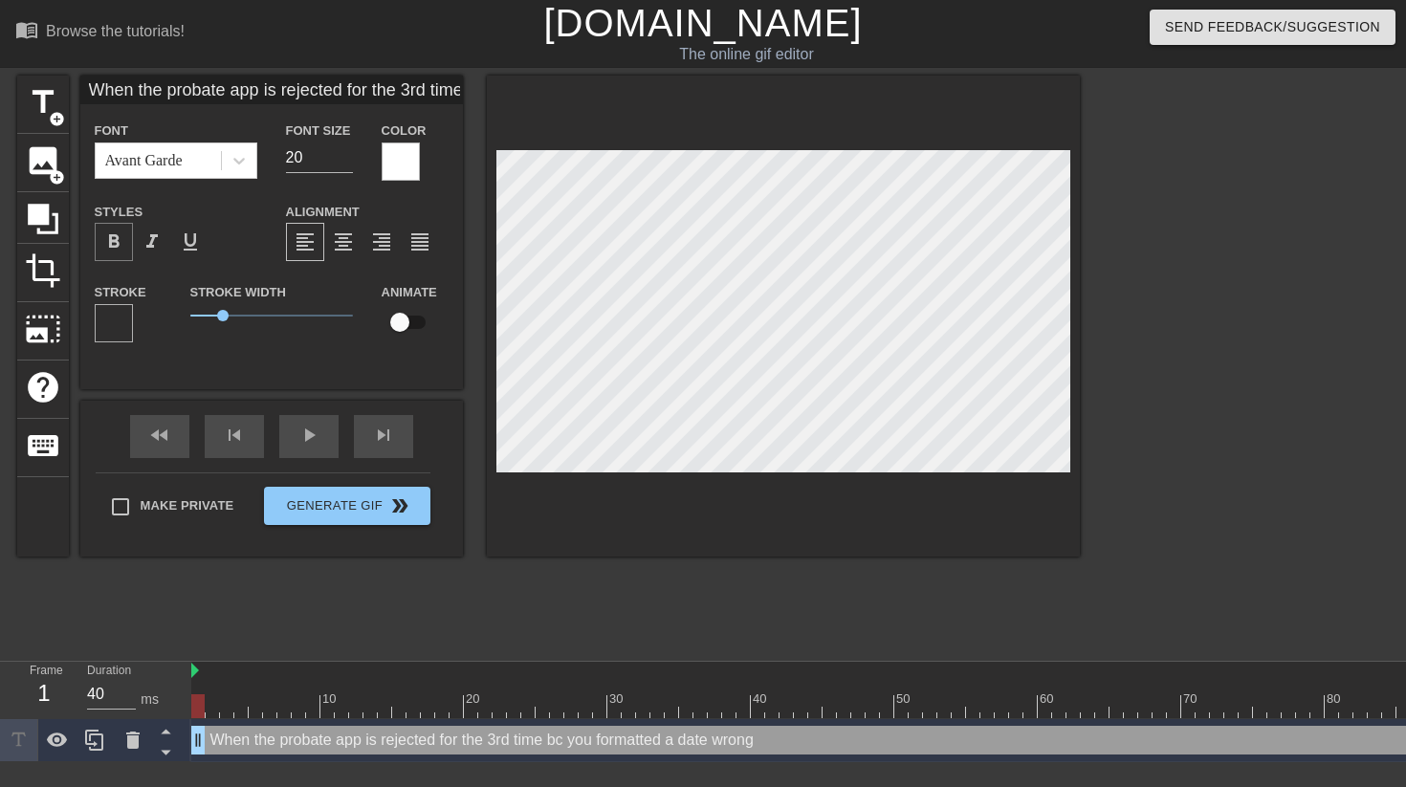
click at [118, 252] on span "format_bold" at bounding box center [113, 241] width 23 height 23
click at [159, 246] on span "format_italic" at bounding box center [152, 241] width 23 height 23
click at [296, 357] on div "Stroke Width 1" at bounding box center [271, 319] width 191 height 79
click at [118, 333] on div at bounding box center [114, 323] width 38 height 38
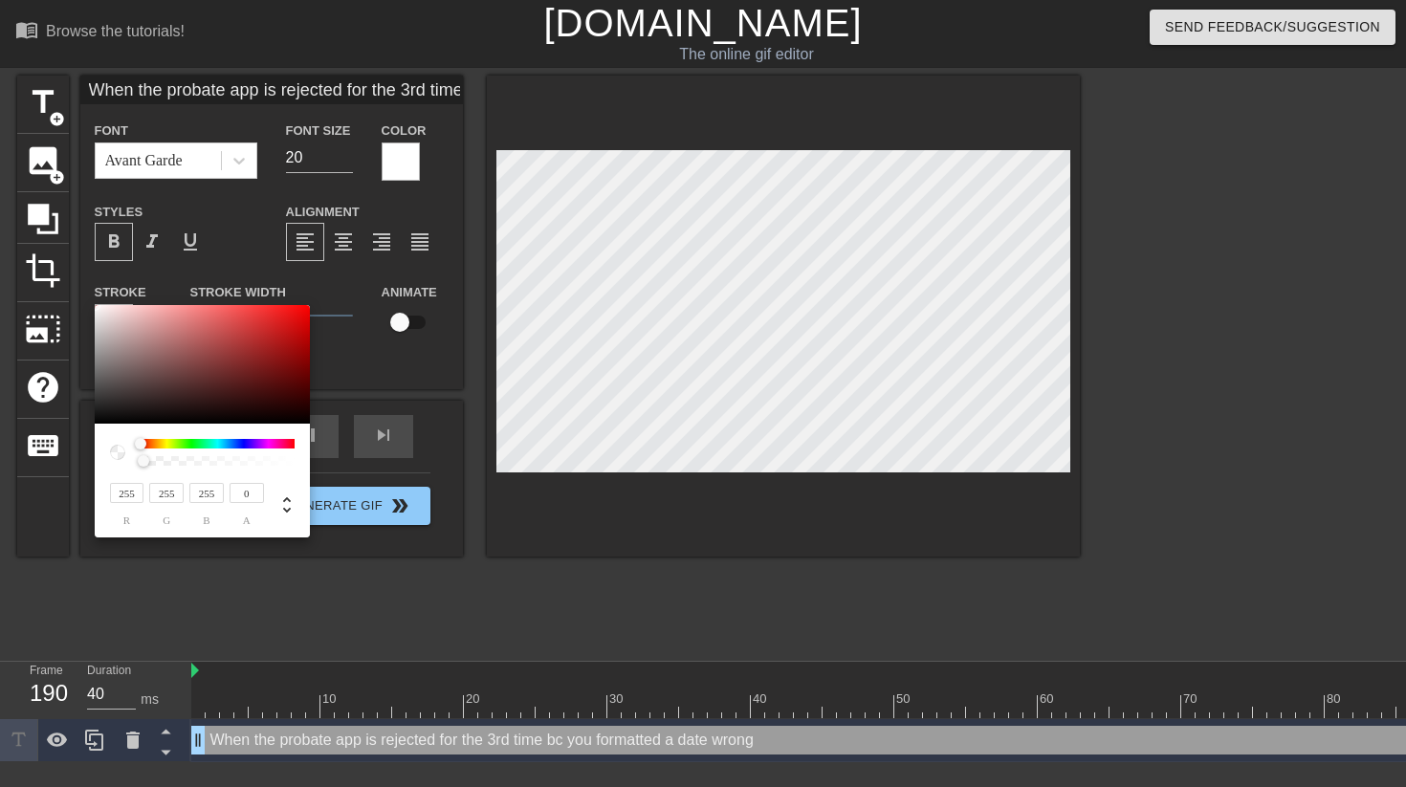
type input "When the probate app is rejected for the 3rd time bc you formatted a date wrong"
type input "41"
type input "33"
type input "When the probate app is rejected for the 3rd time bc you formatted a date wrong"
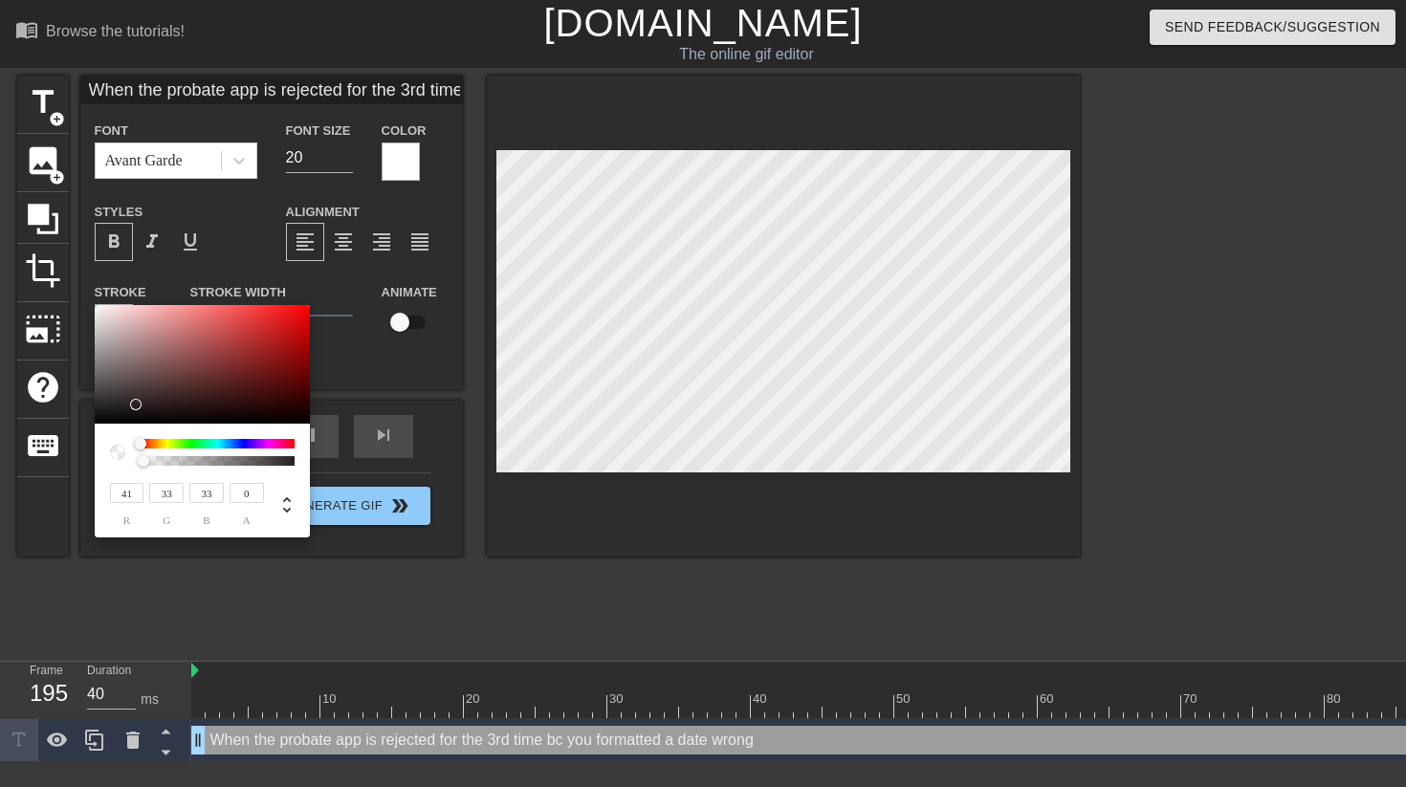
type input "35"
type input "When the probate app is rejected for the 3rd time bc you formatted a date wrong"
type input "39"
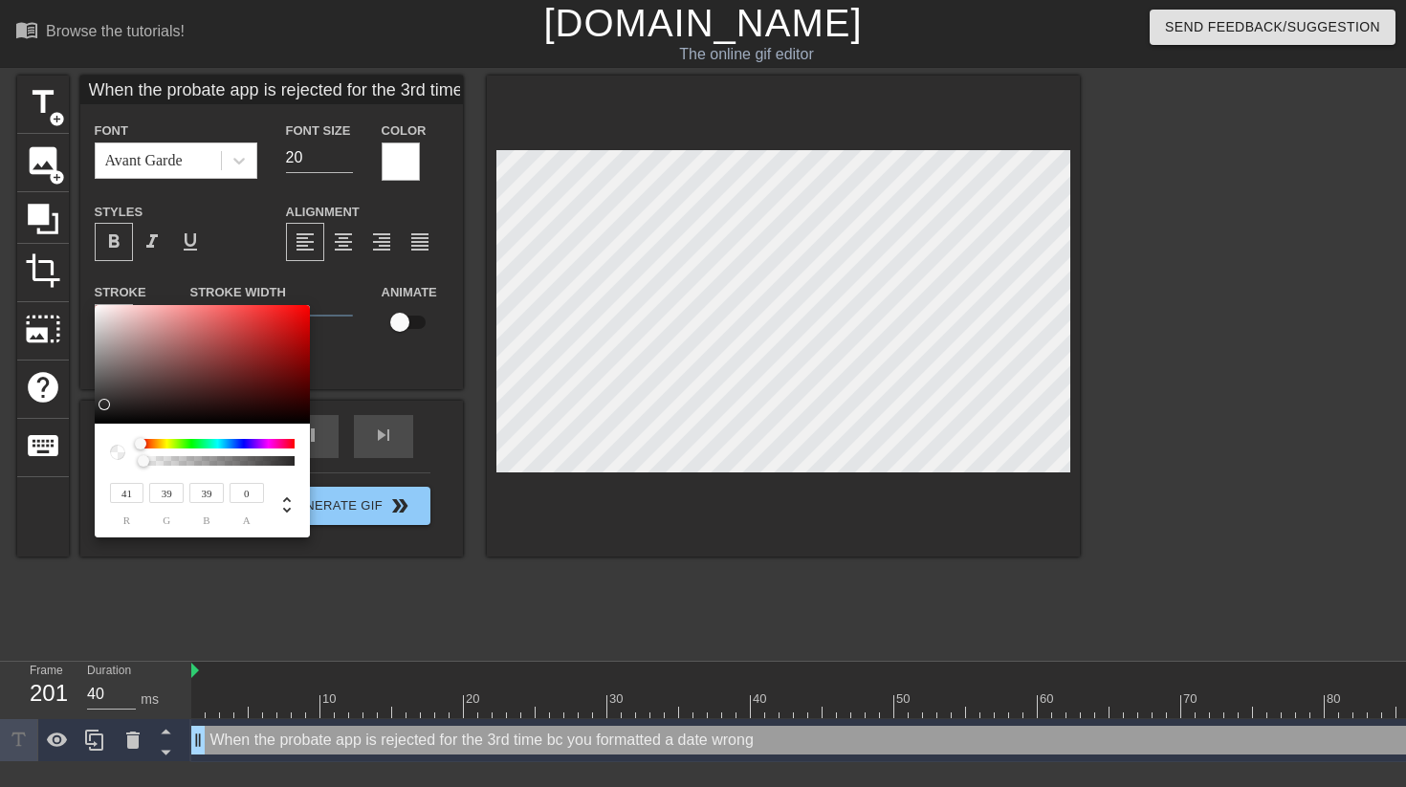
type input "When the probate app is rejected for the 3rd time bc you formatted a date wrong"
type input "32"
type input "When the probate app is rejected for the 3rd time bc you formatted a date wrong"
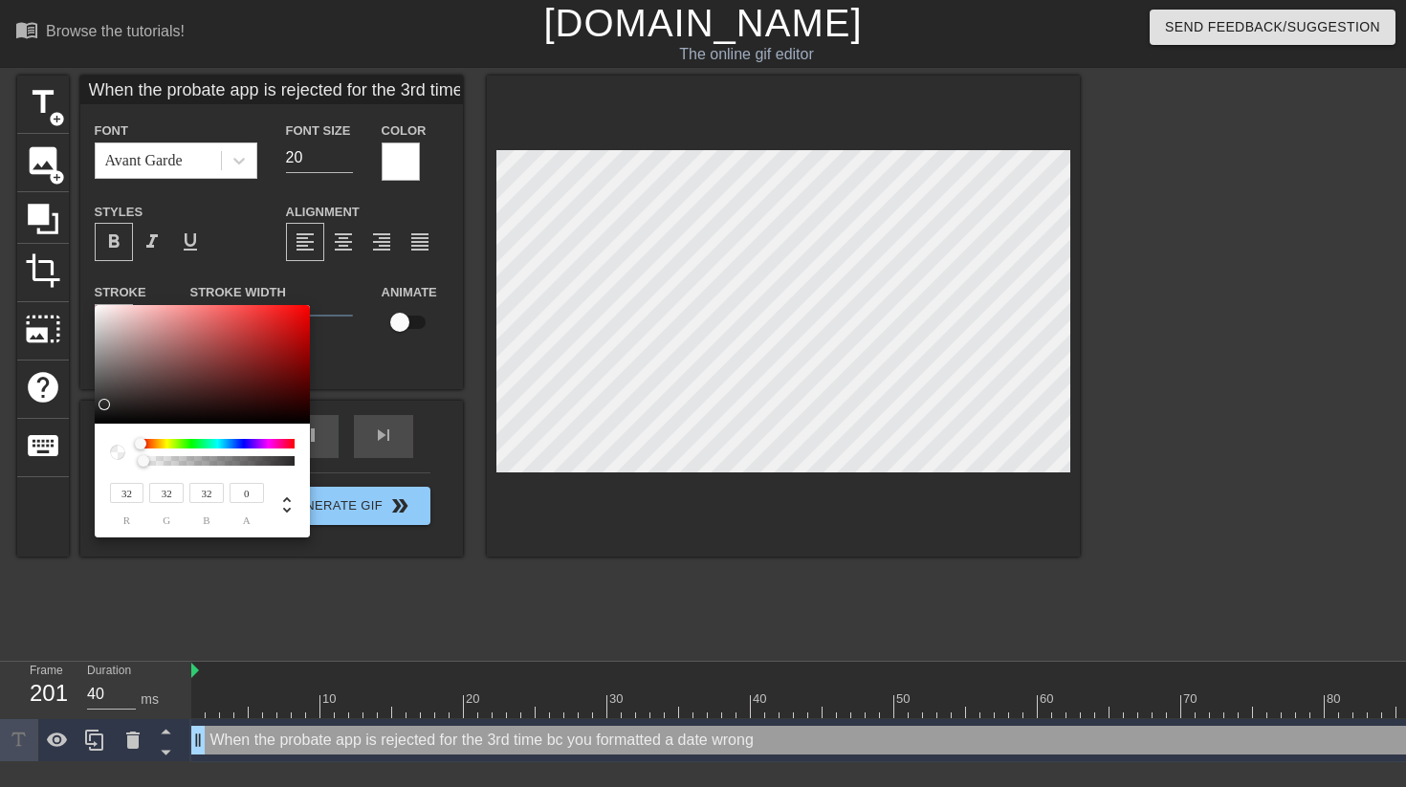
type input "16"
type input "When the probate app is rejected for the 3rd time bc you formatted a date wrong"
type input "6"
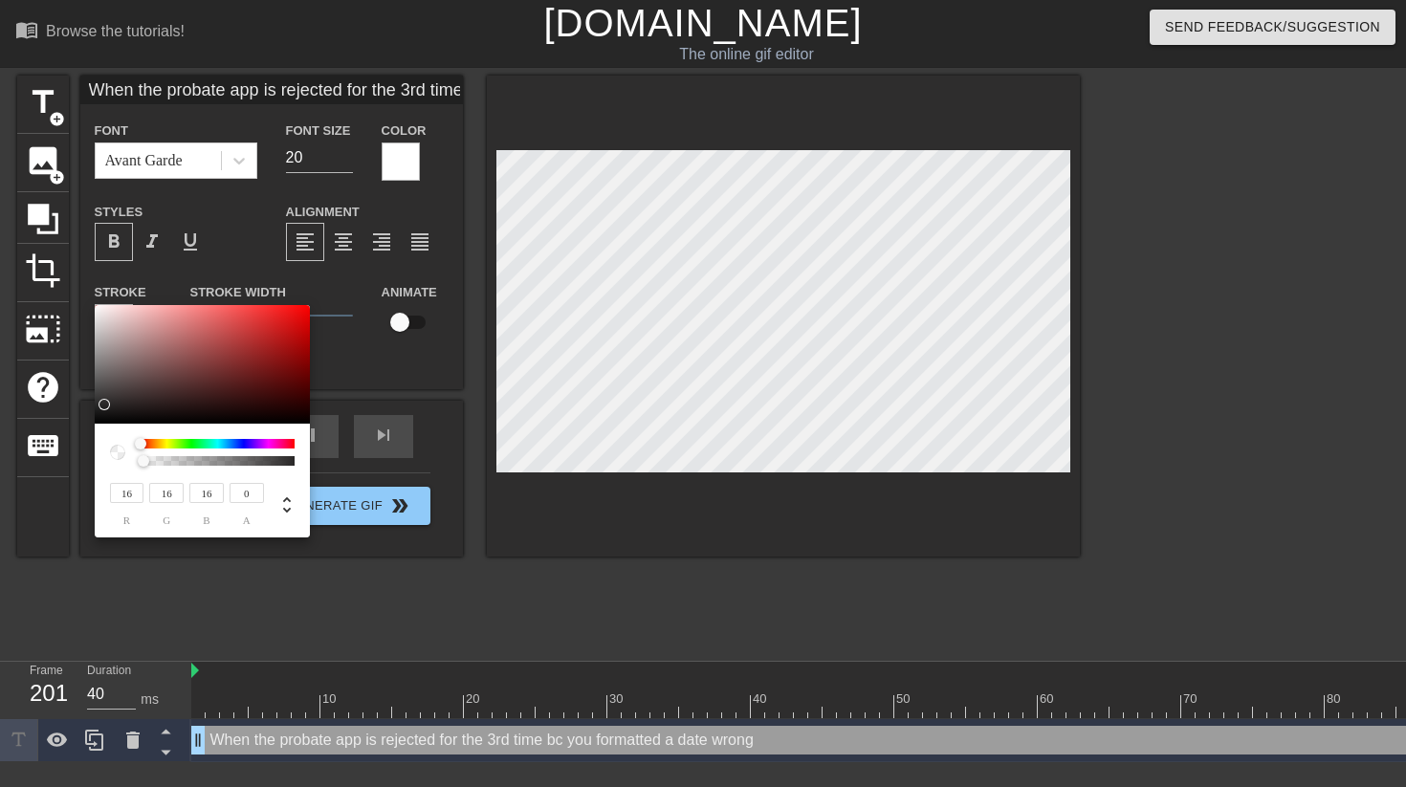
type input "6"
type input "When the probate app is rejected for the 3rd time bc you formatted a date wrong"
type input "0"
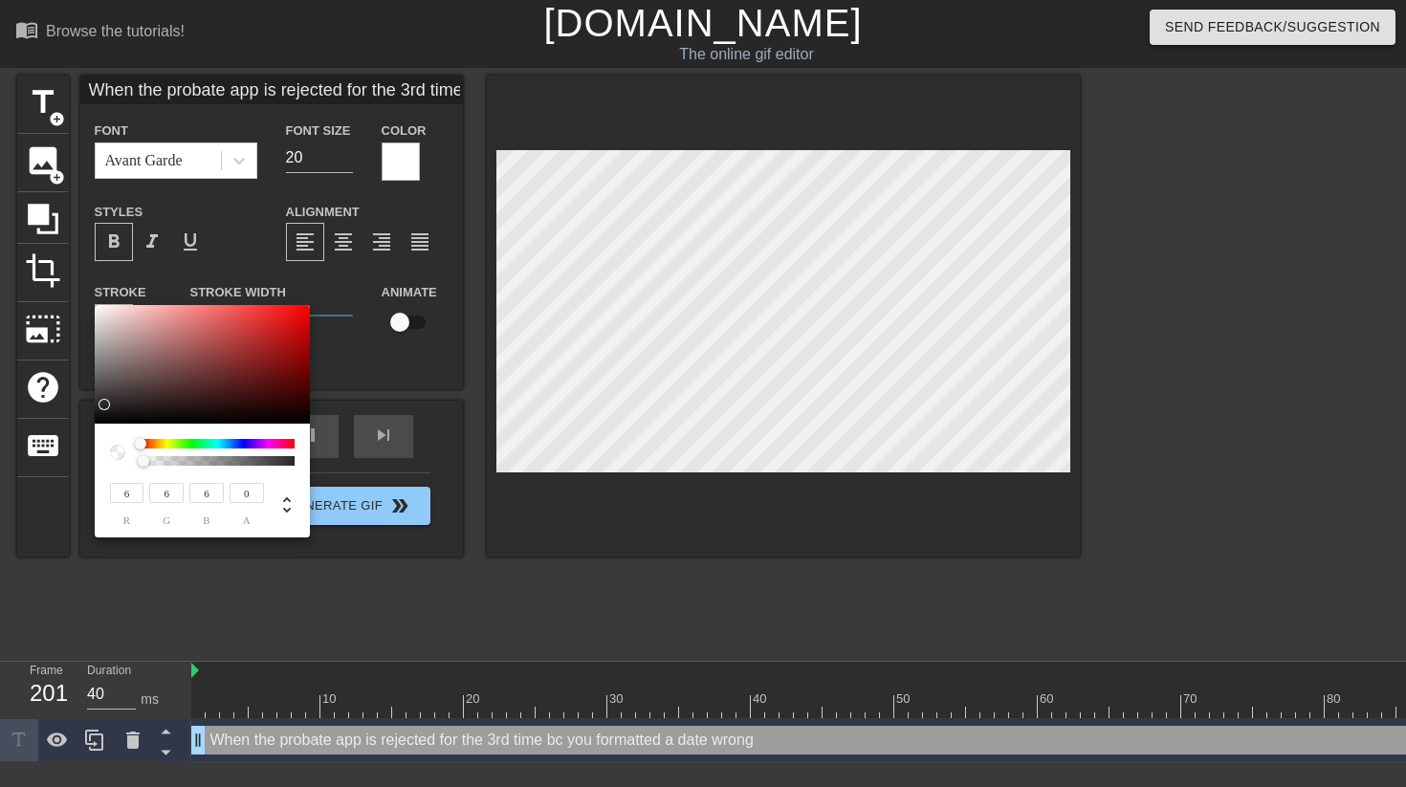
type input "0"
drag, startPoint x: 135, startPoint y: 405, endPoint x: 53, endPoint y: 467, distance: 103.1
click at [53, 467] on div "0 r 0 g 0 b 0 a" at bounding box center [703, 393] width 1406 height 787
type input "When the probate app is rejected for the 3rd time bc you formatted a date wrong"
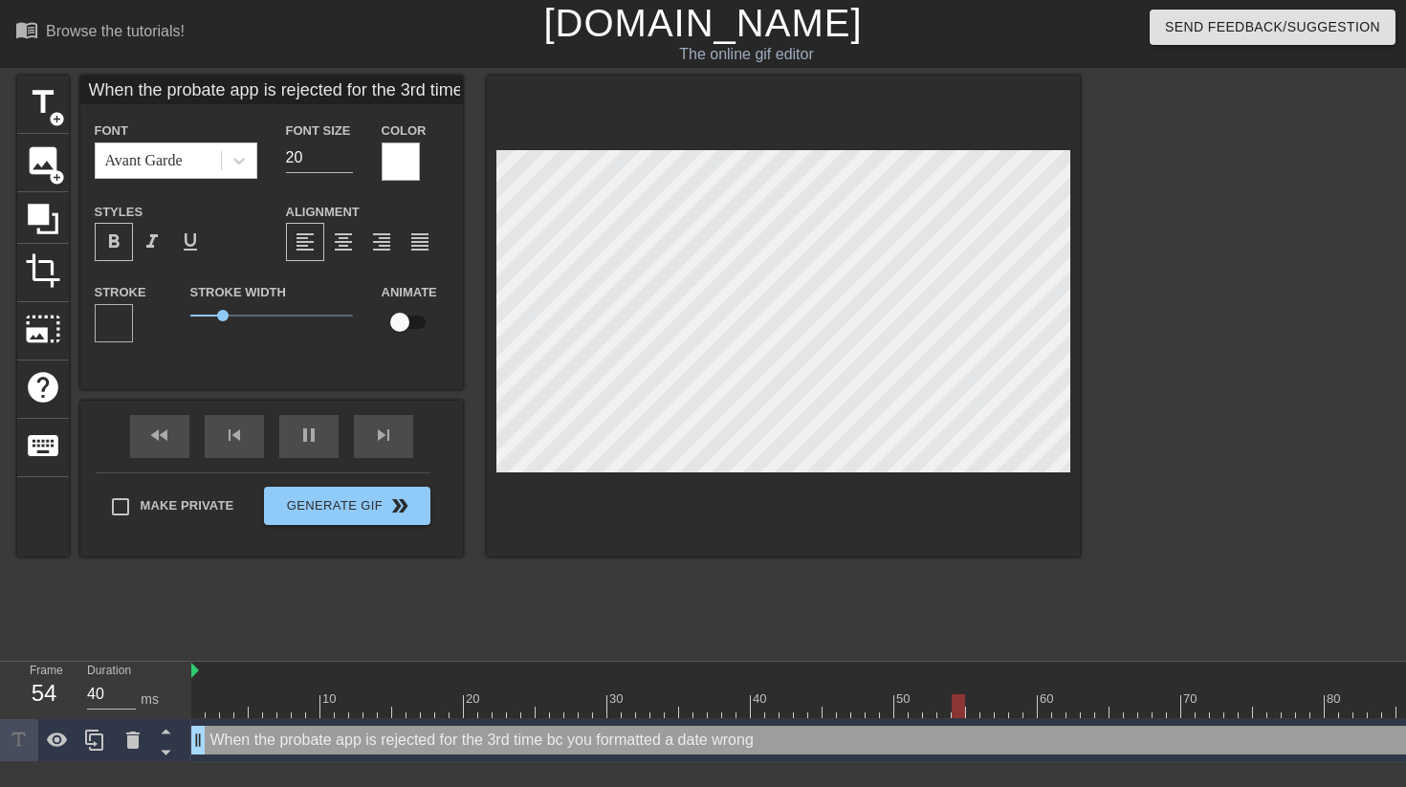
click at [119, 322] on div at bounding box center [114, 323] width 38 height 38
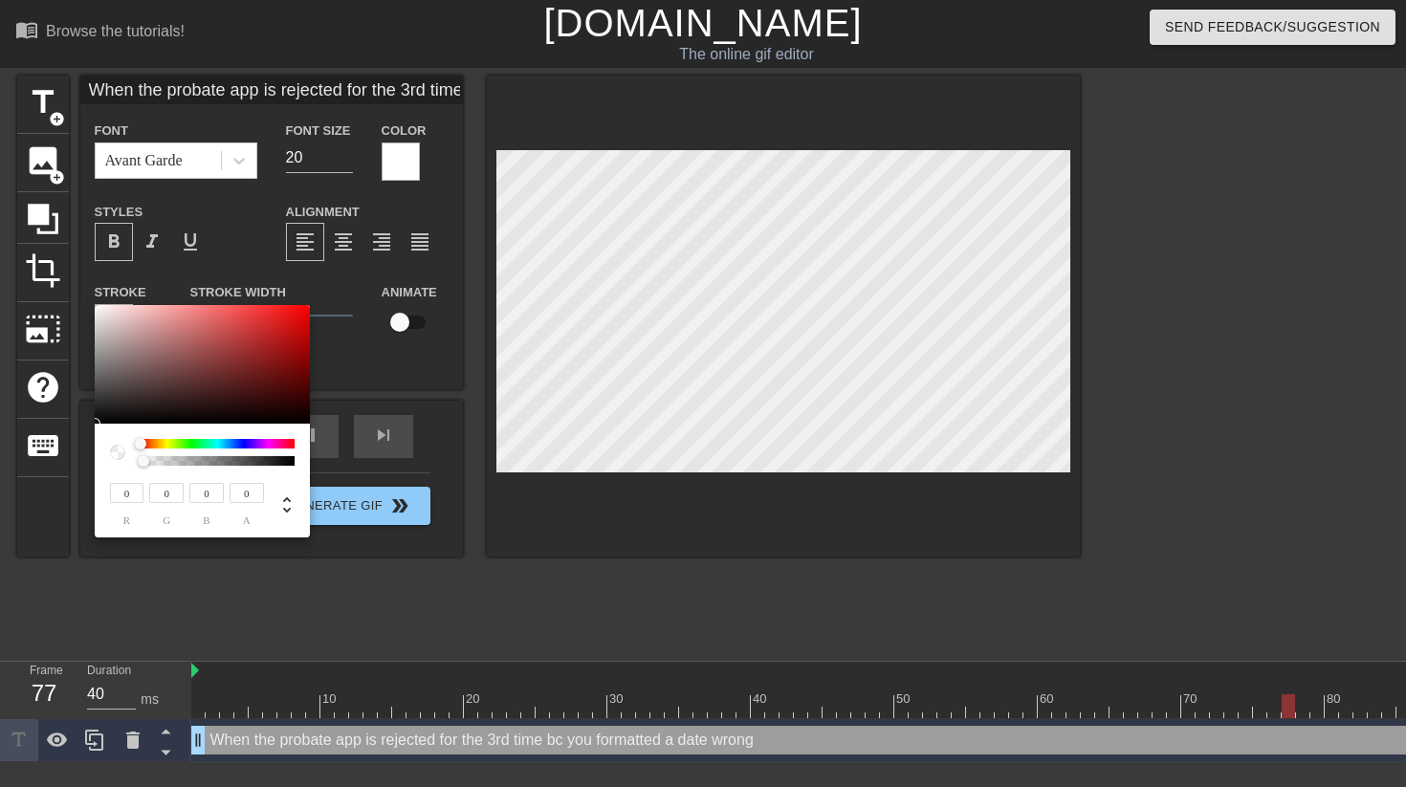
type input "When the probate app is rejected for the 3rd time bc you formatted a date wrong"
type input "0.02"
type input "When the probate app is rejected for the 3rd time bc you formatted a date wrong"
type input "0.05"
type input "When the probate app is rejected for the 3rd time bc you formatted a date wrong"
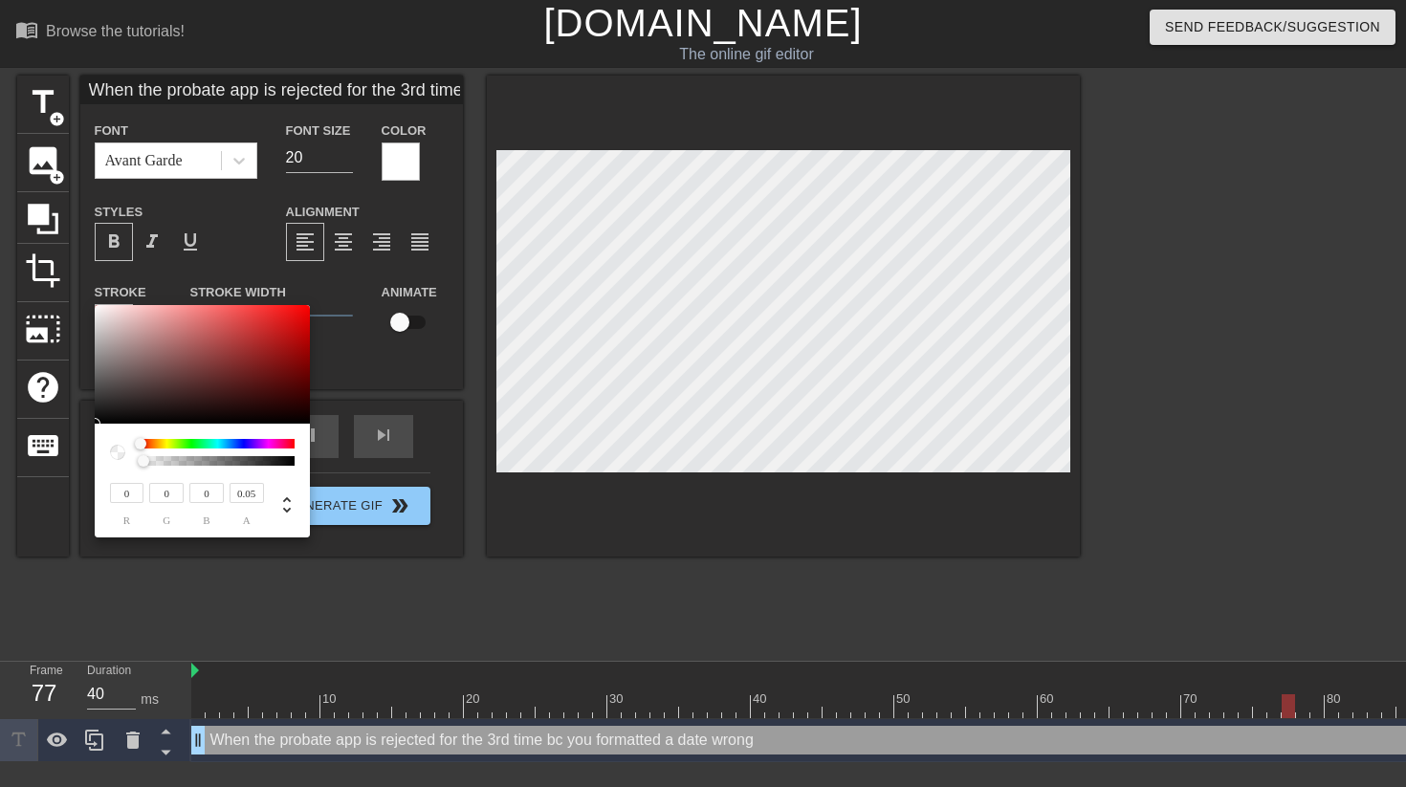
type input "0.07"
type input "When the probate app is rejected for the 3rd time bc you formatted a date wrong"
type input "0.15"
type input "When the probate app is rejected for the 3rd time bc you formatted a date wrong"
type input "0.2"
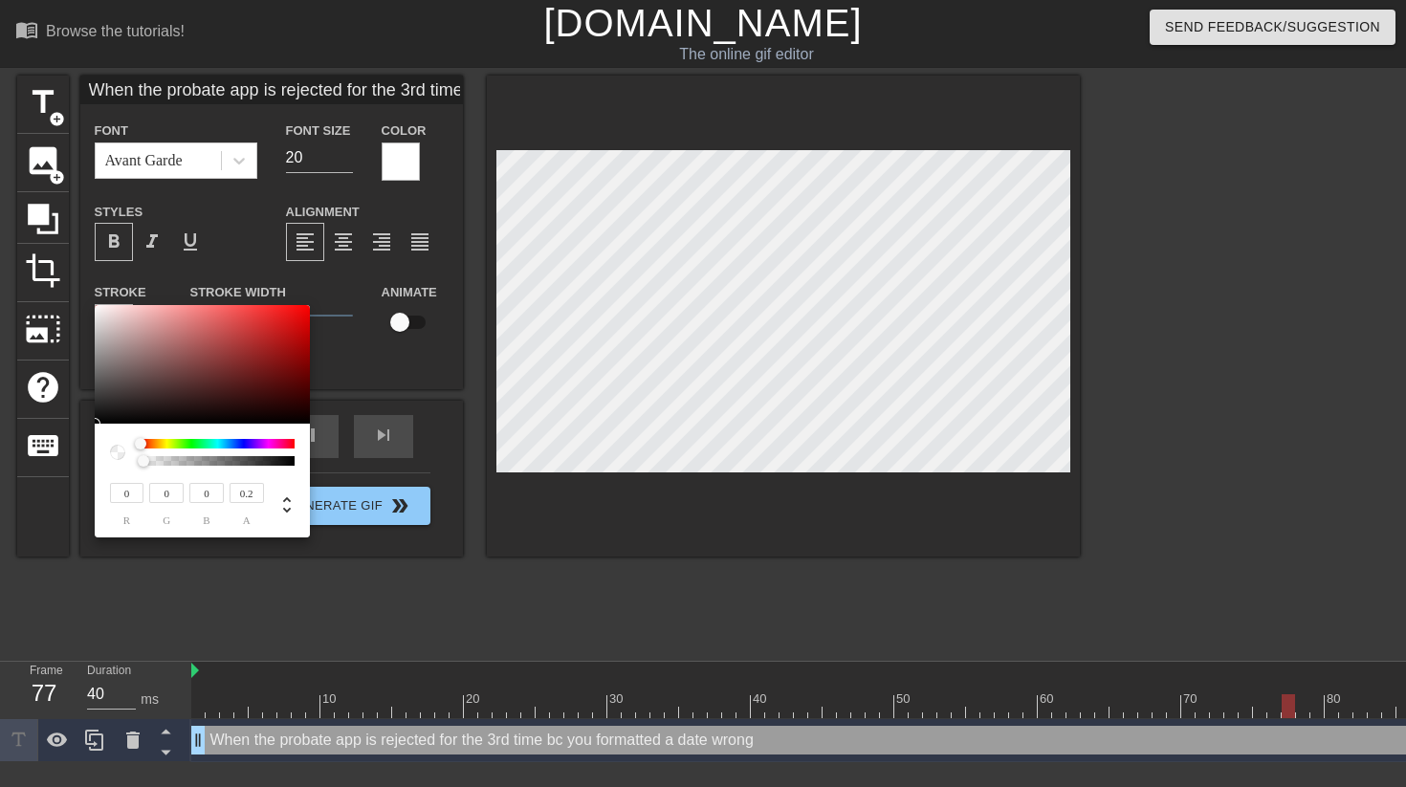
type input "When the probate app is rejected for the 3rd time bc you formatted a date wrong"
type input "0.27"
type input "When the probate app is rejected for the 3rd time bc you formatted a date wrong"
type input "0.3"
type input "When the probate app is rejected for the 3rd time bc you formatted a date wrong"
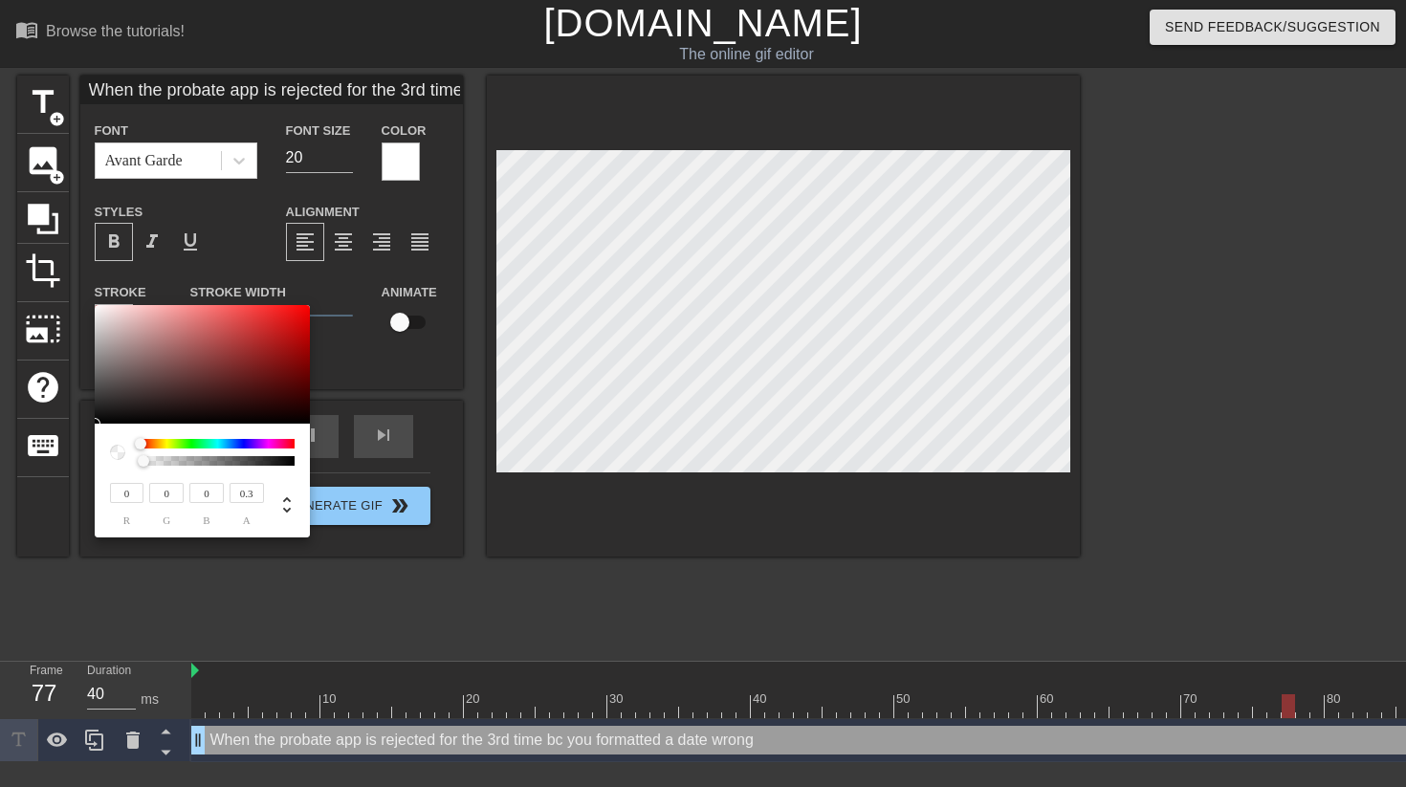
type input "0.38"
type input "When the probate app is rejected for the 3rd time bc you formatted a date wrong"
type input "0.45"
type input "When the probate app is rejected for the 3rd time bc you formatted a date wrong"
type input "0.53"
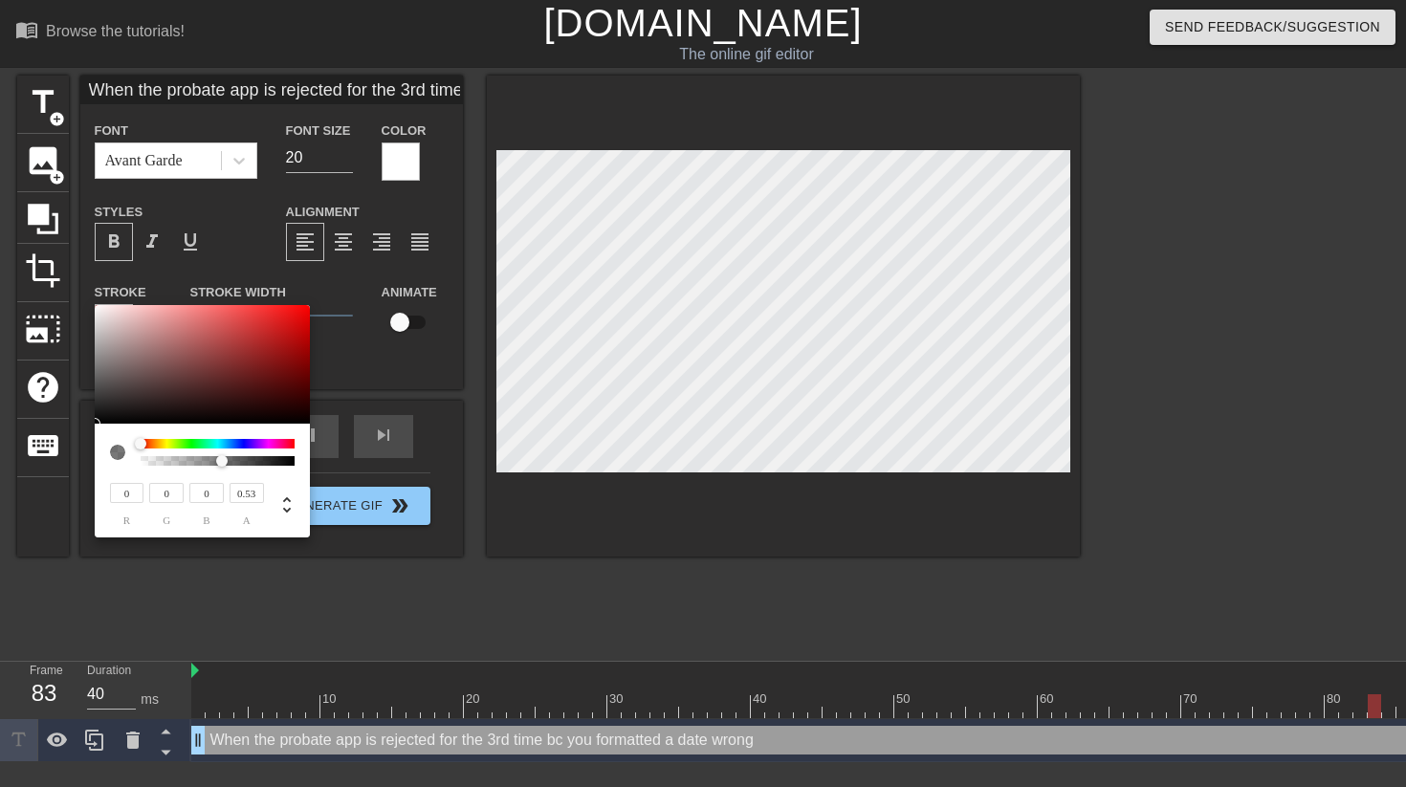
type input "When the probate app is rejected for the 3rd time bc you formatted a date wrong"
type input "0.59"
type input "When the probate app is rejected for the 3rd time bc you formatted a date wrong"
type input "0.65"
type input "When the probate app is rejected for the 3rd time bc you formatted a date wrong"
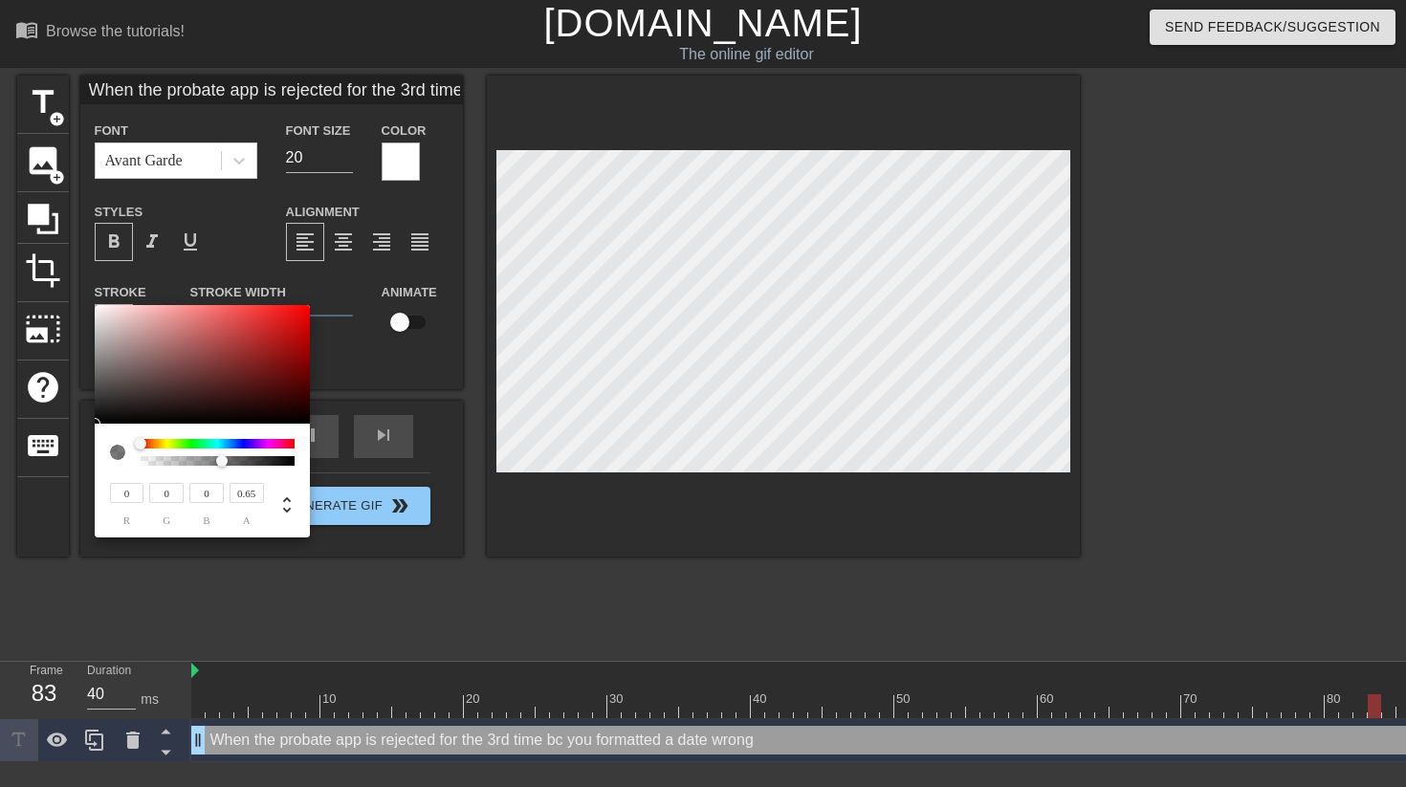
type input "0.71"
type input "When the probate app is rejected for the 3rd time bc you formatted a date wrong"
type input "0.76"
type input "When the probate app is rejected for the 3rd time bc you formatted a date wrong"
type input "0.81"
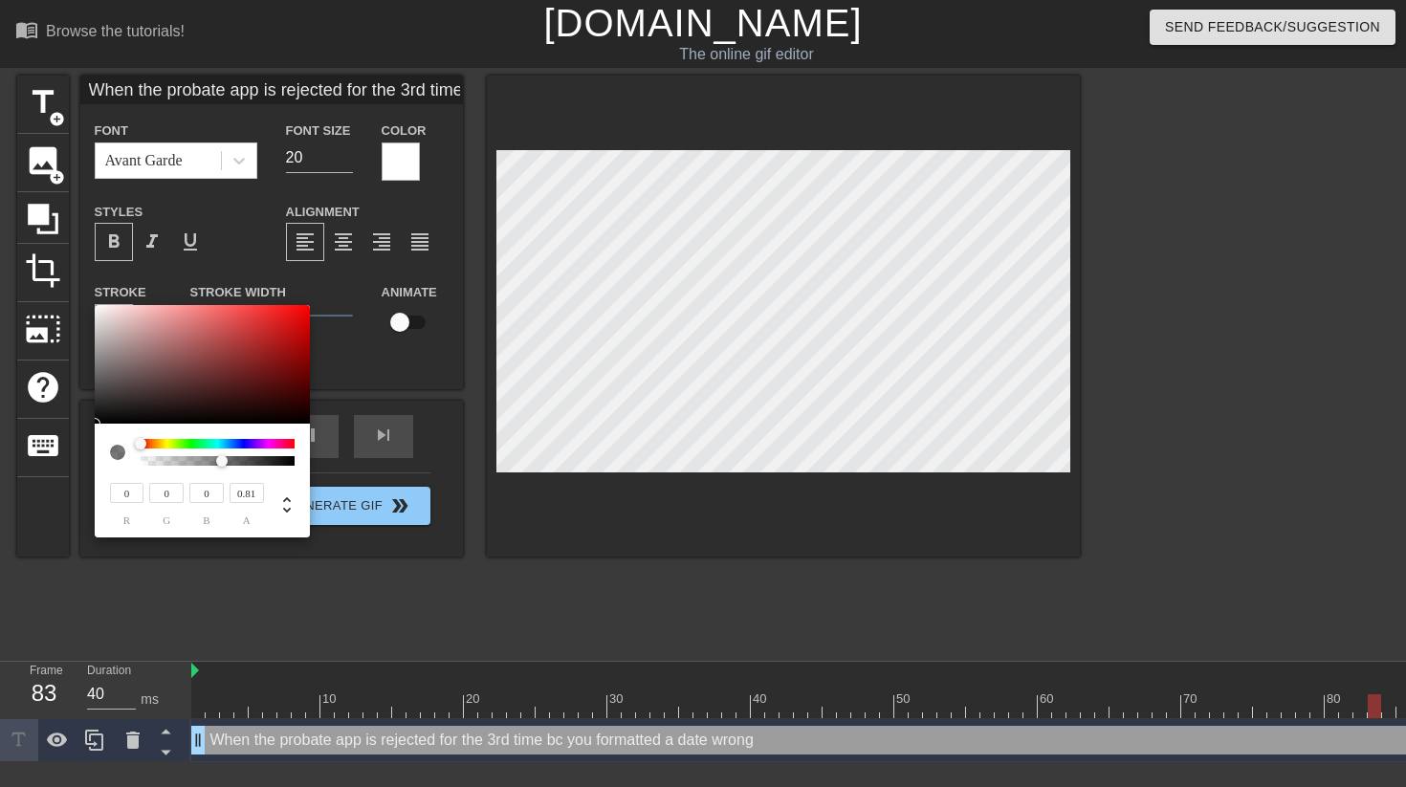
type input "When the probate app is rejected for the 3rd time bc you formatted a date wrong"
type input "0.85"
type input "When the probate app is rejected for the 3rd time bc you formatted a date wrong"
type input "0.91"
type input "When the probate app is rejected for the 3rd time bc you formatted a date wrong"
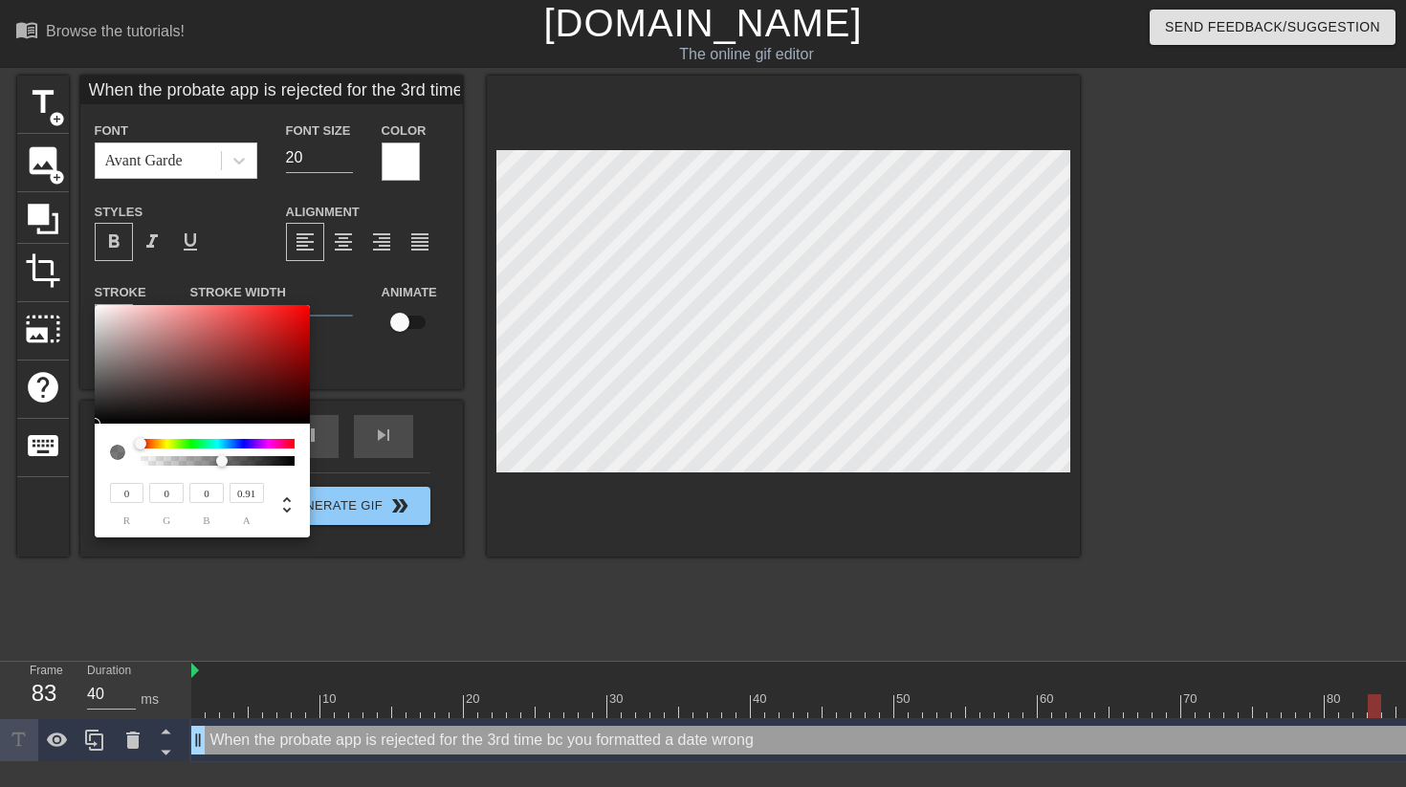
type input "0.95"
type input "When the probate app is rejected for the 3rd time bc you formatted a date wrong"
type input "0.99"
type input "When the probate app is rejected for the 3rd time bc you formatted a date wrong"
type input "1"
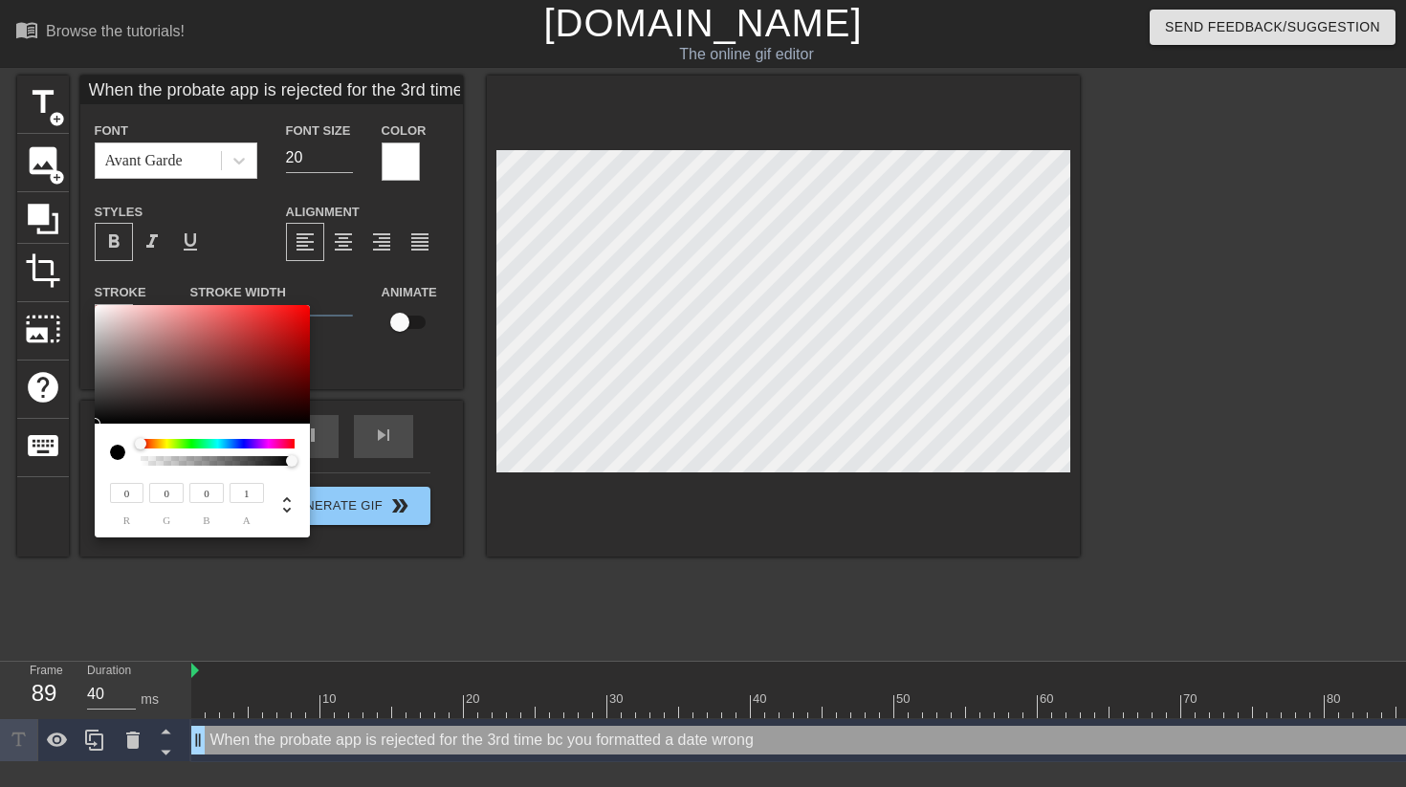
drag, startPoint x: 145, startPoint y: 460, endPoint x: 342, endPoint y: 458, distance: 197.0
click at [342, 458] on div "0 r 0 g 0 b 1 a" at bounding box center [703, 393] width 1406 height 787
type input "When the probate app is rejected for the 3rd time bc you formatted a date wrong"
type input "78"
type input "55"
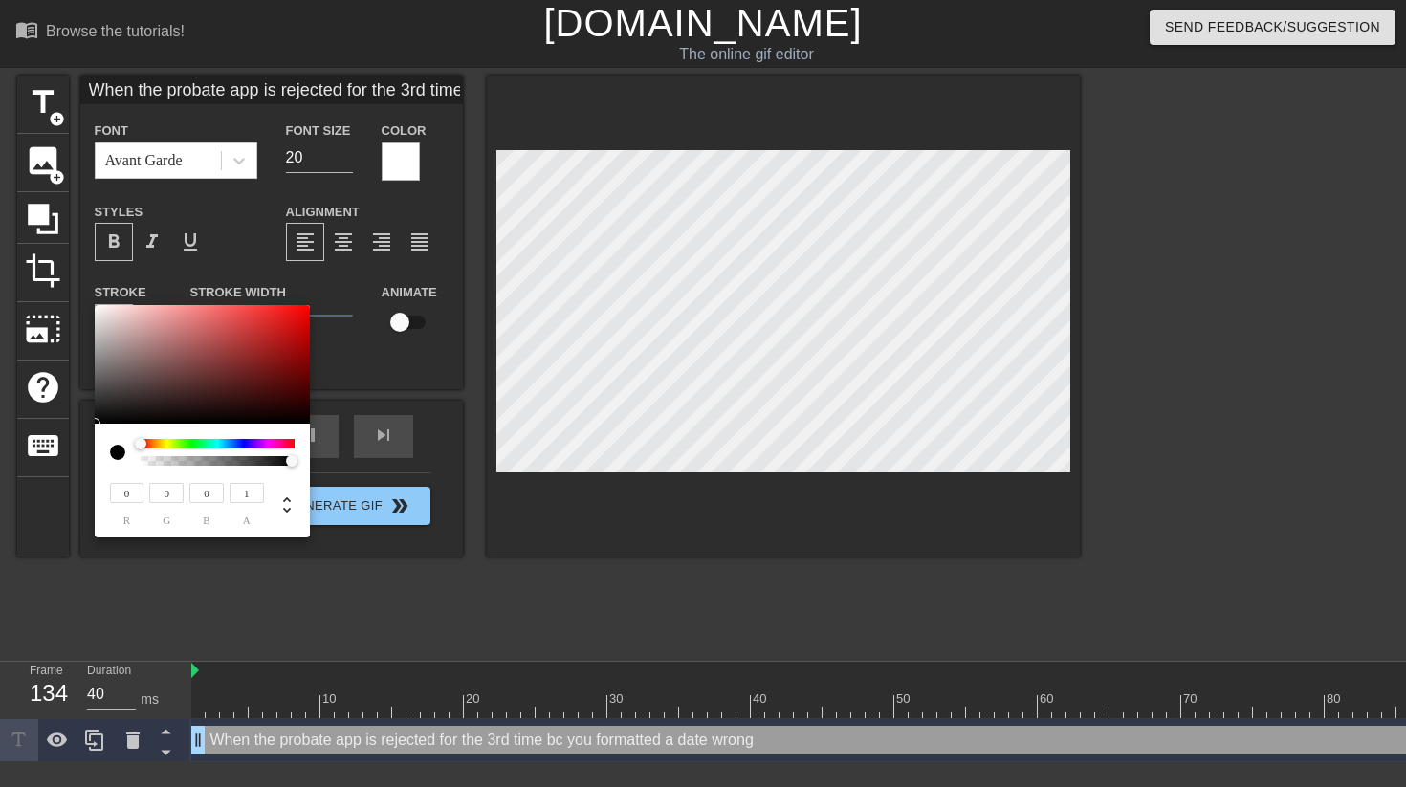
type input "55"
type input "When the probate app is rejected for the 3rd time bc you formatted a date wrong"
type input "80"
type input "56"
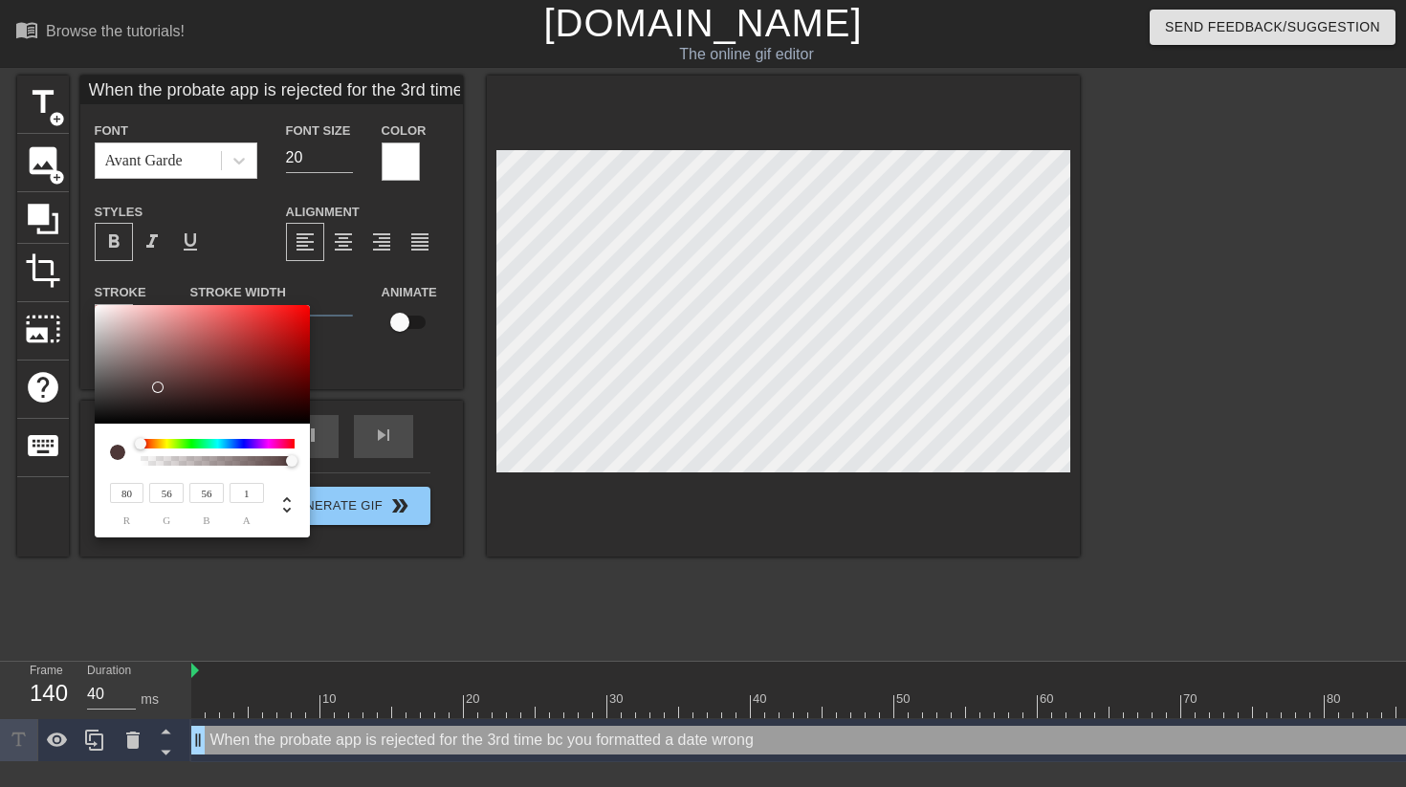
type input "When the probate app is rejected for the 3rd time bc you formatted a date wrong"
type input "98"
type input "70"
type input "When the probate app is rejected for the 3rd time bc you formatted a date wrong"
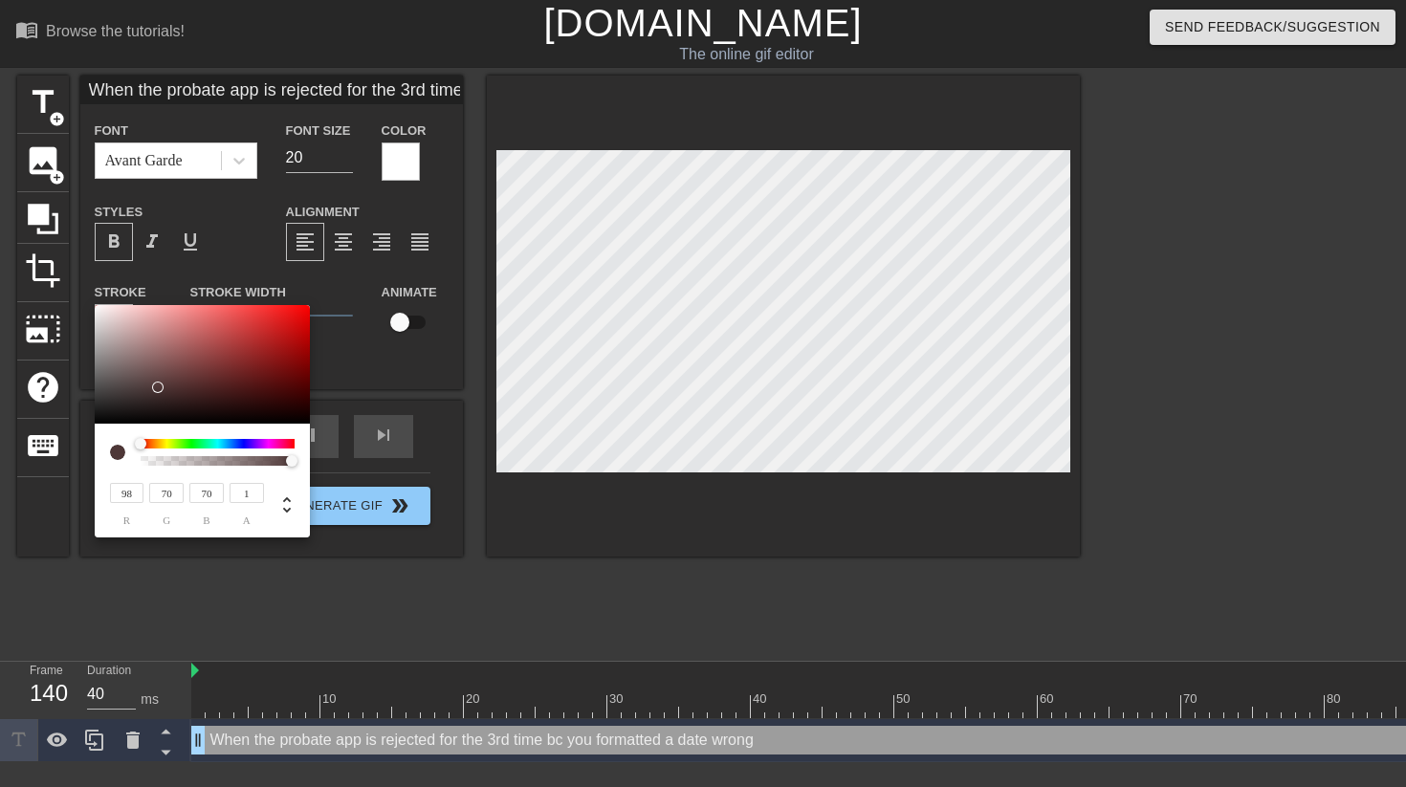
type input "142"
type input "107"
type input "When the probate app is rejected for the 3rd time bc you formatted a date wrong"
type input "187"
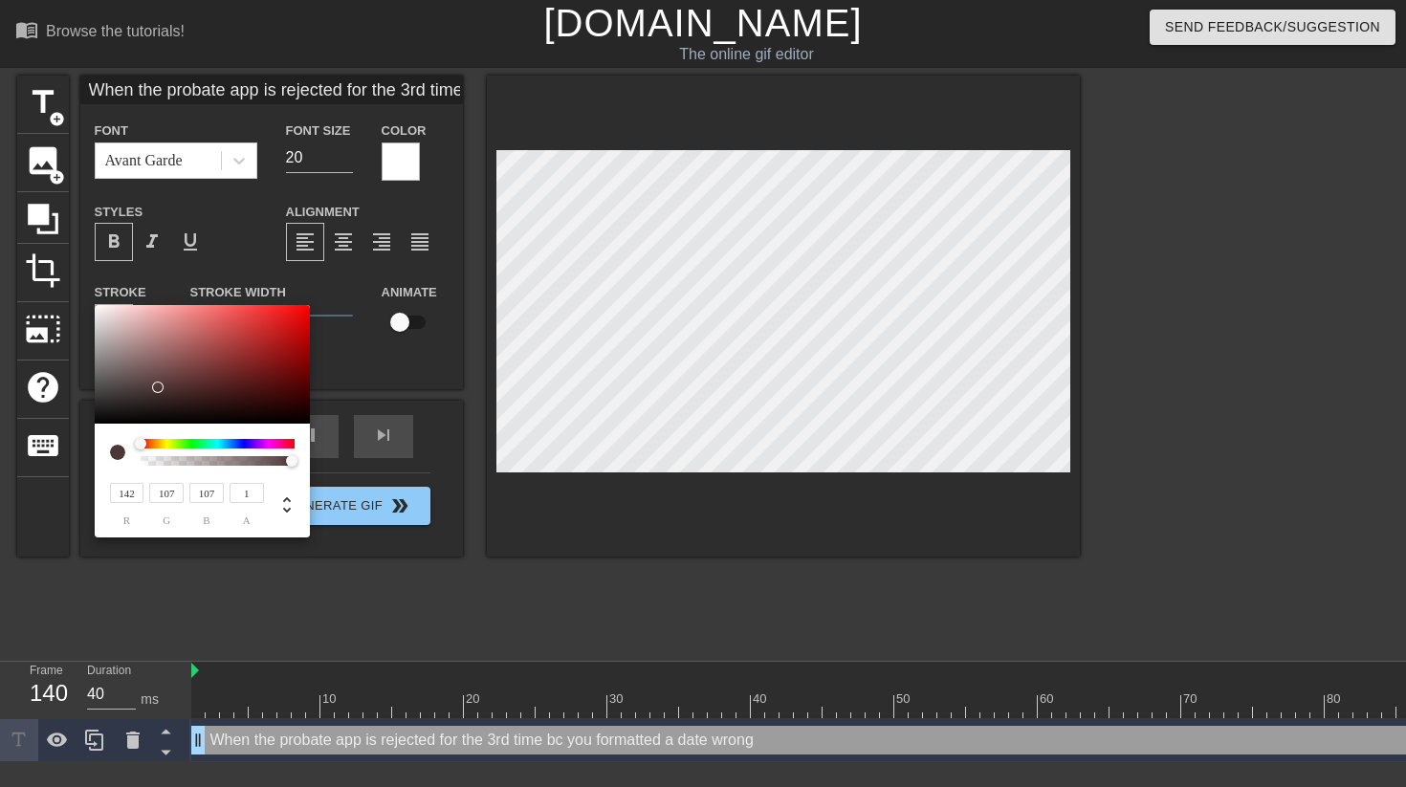
type input "158"
type input "When the probate app is rejected for the 3rd time bc you formatted a date wrong"
type input "236"
type input "222"
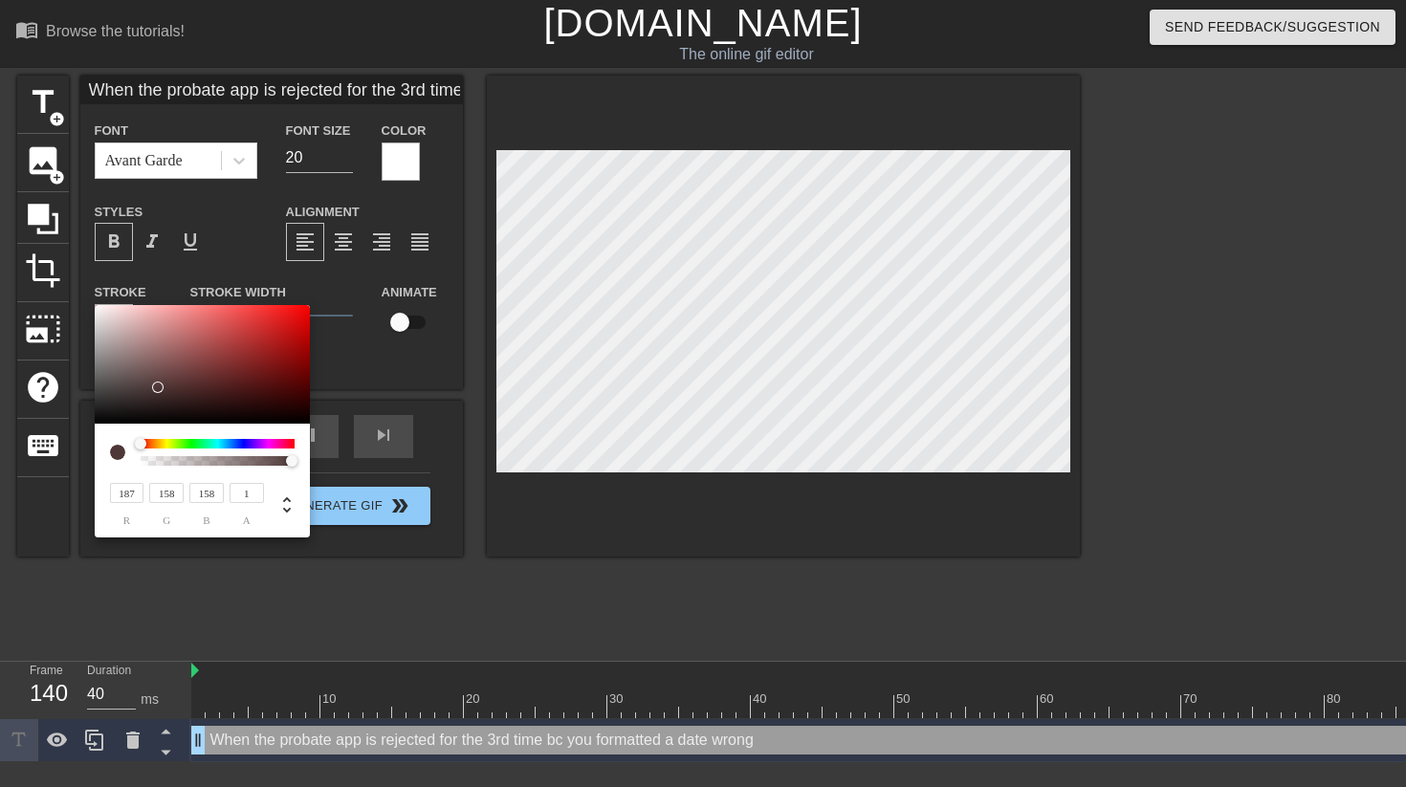
type input "222"
type input "When the probate app is rejected for the 3rd time bc you formatted a date wrong"
type input "255"
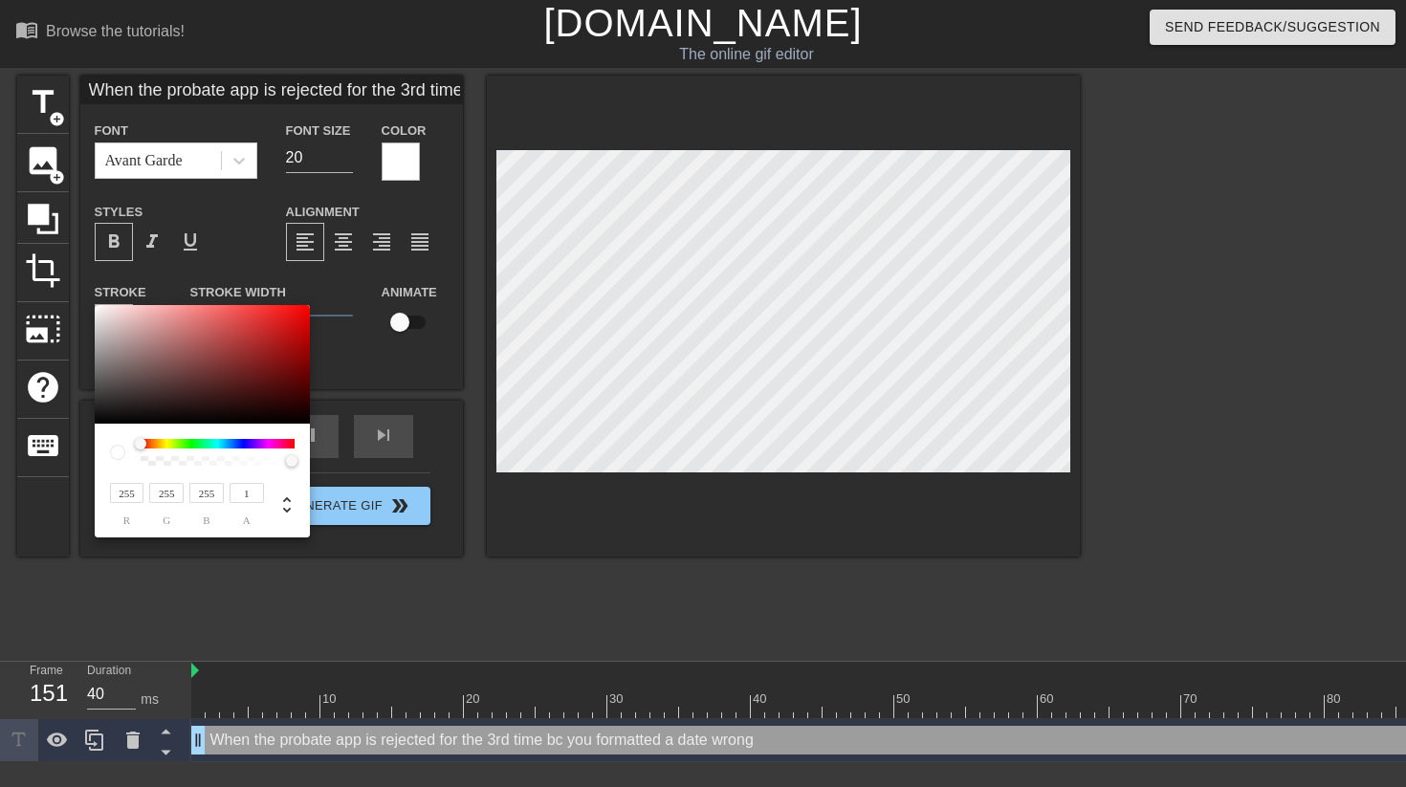
type input "When the probate app is rejected for the 3rd time bc you formatted a date wrong"
drag, startPoint x: 158, startPoint y: 387, endPoint x: 75, endPoint y: 271, distance: 143.3
click at [75, 271] on div "255 r 255 g 255 b 1 a" at bounding box center [703, 393] width 1406 height 787
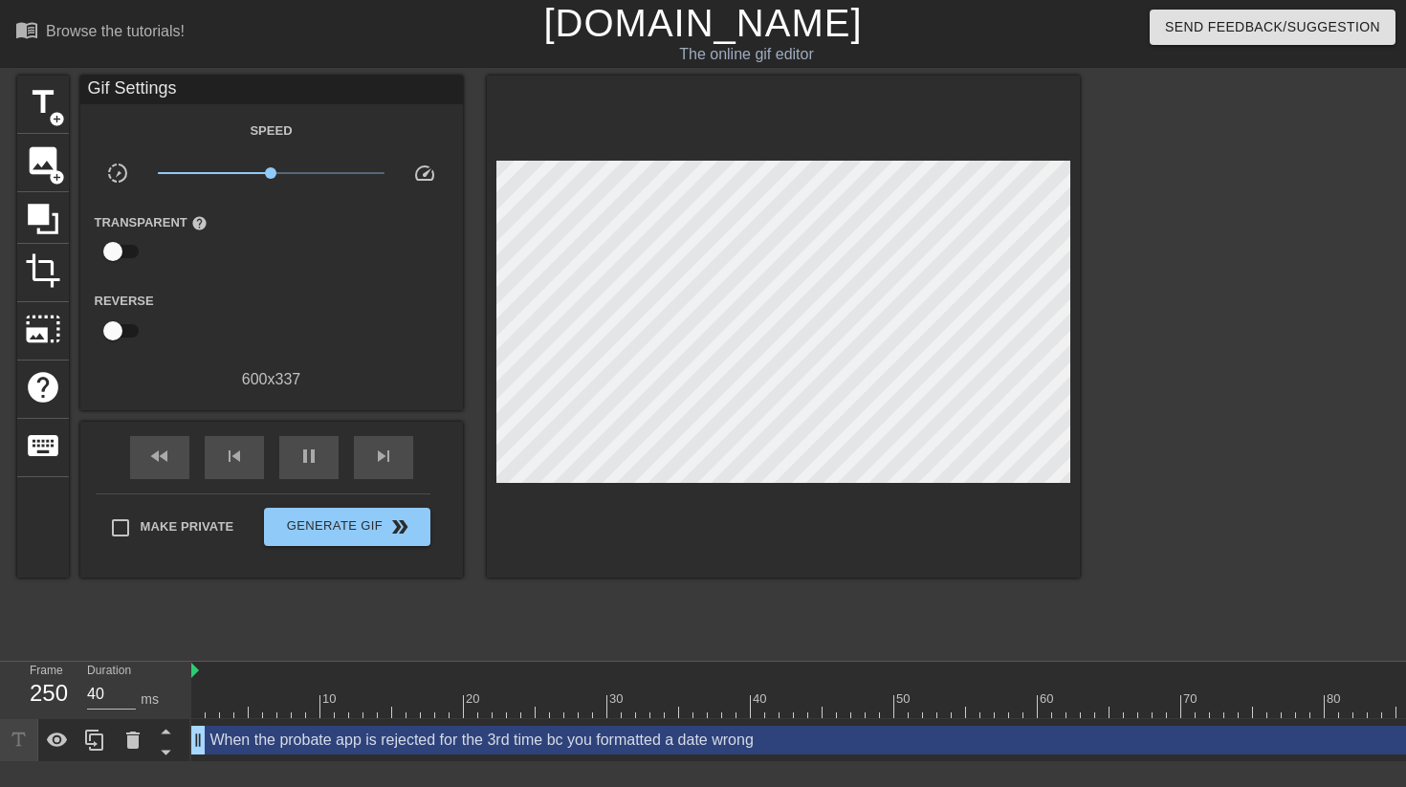
click at [562, 643] on div "title add_circle image add_circle crop photo_size_select_large help keyboard Gi…" at bounding box center [548, 363] width 1062 height 574
click at [676, 638] on div "title add_circle image add_circle crop photo_size_select_large help keyboard Gi…" at bounding box center [548, 363] width 1062 height 574
click at [824, 652] on div "menu_book Browse the tutorials! [DOMAIN_NAME] The online gif editor Send Feedba…" at bounding box center [703, 381] width 1406 height 762
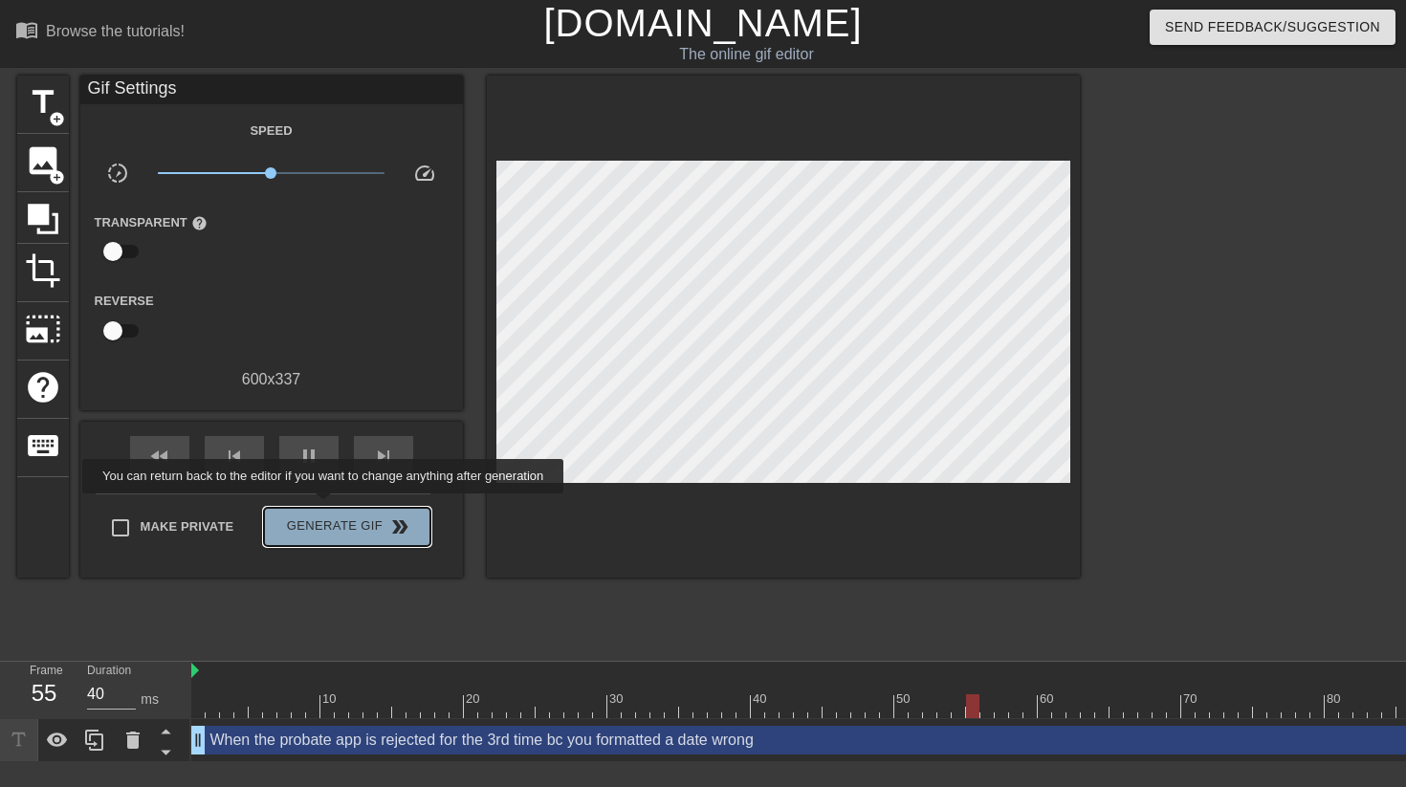
click at [336, 508] on button "Generate Gif double_arrow" at bounding box center [346, 527] width 165 height 38
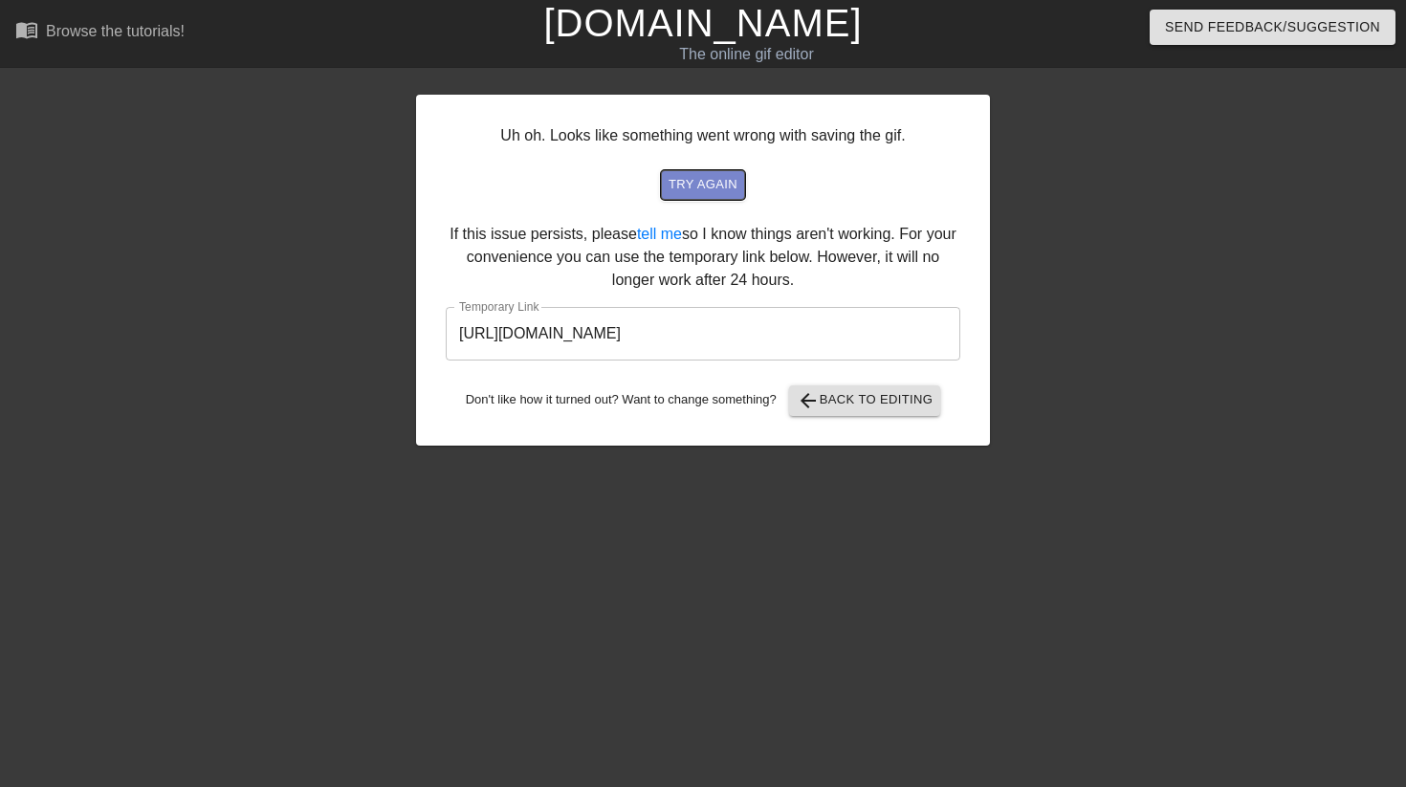
click at [687, 181] on span "try again" at bounding box center [702, 185] width 69 height 22
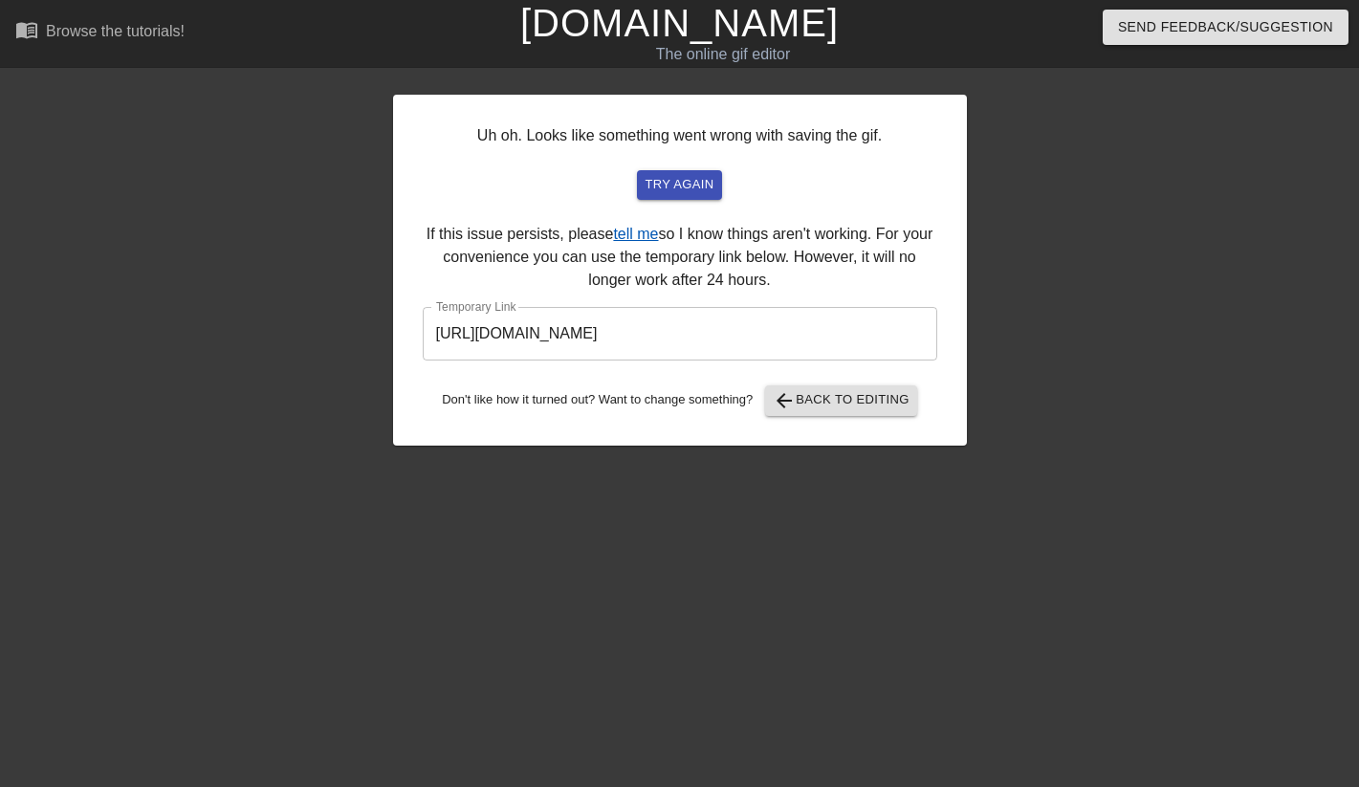
click at [656, 239] on link "tell me" at bounding box center [635, 234] width 45 height 16
